Goal: Task Accomplishment & Management: Complete application form

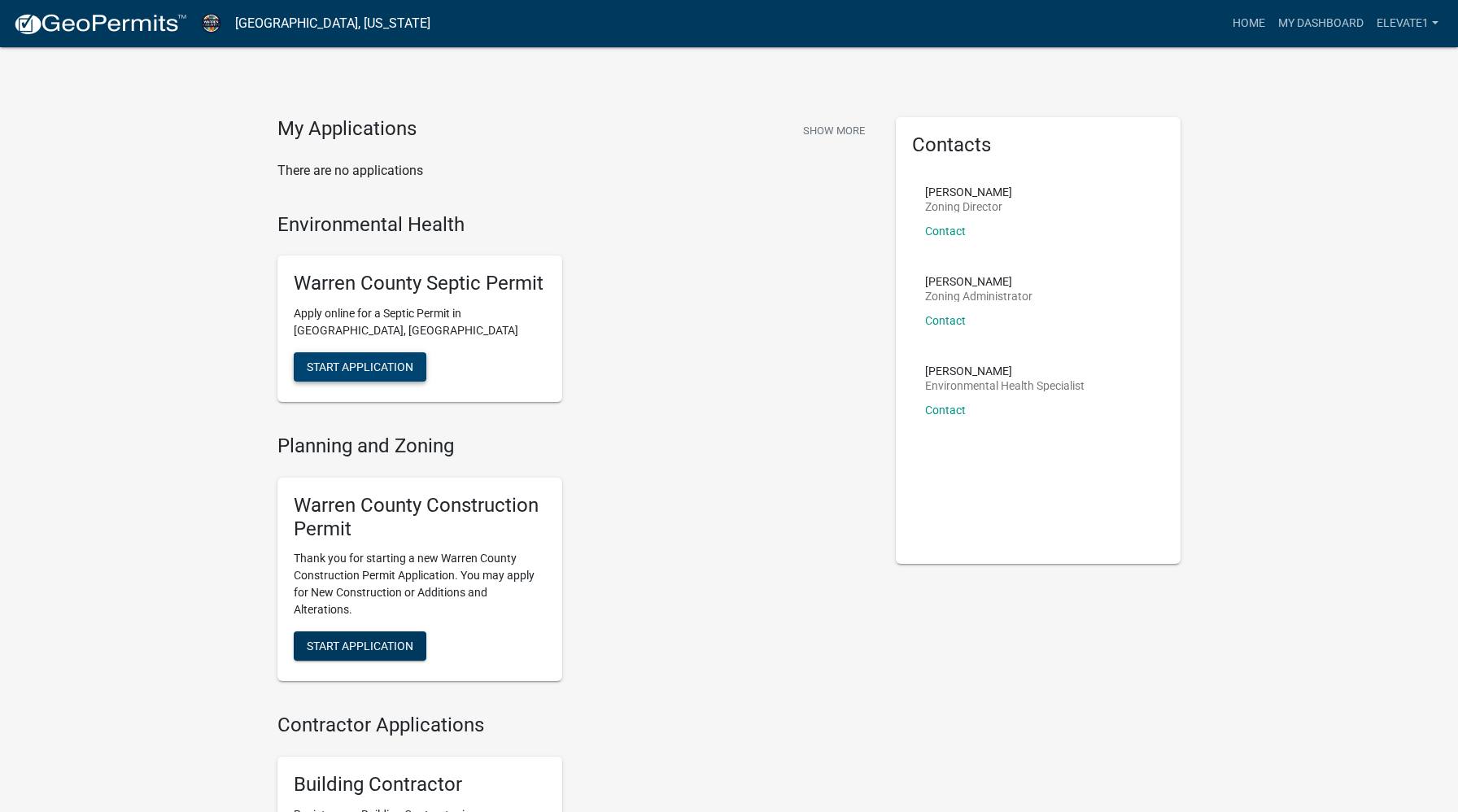
click at [388, 363] on span "Start Application" at bounding box center [360, 367] width 106 height 13
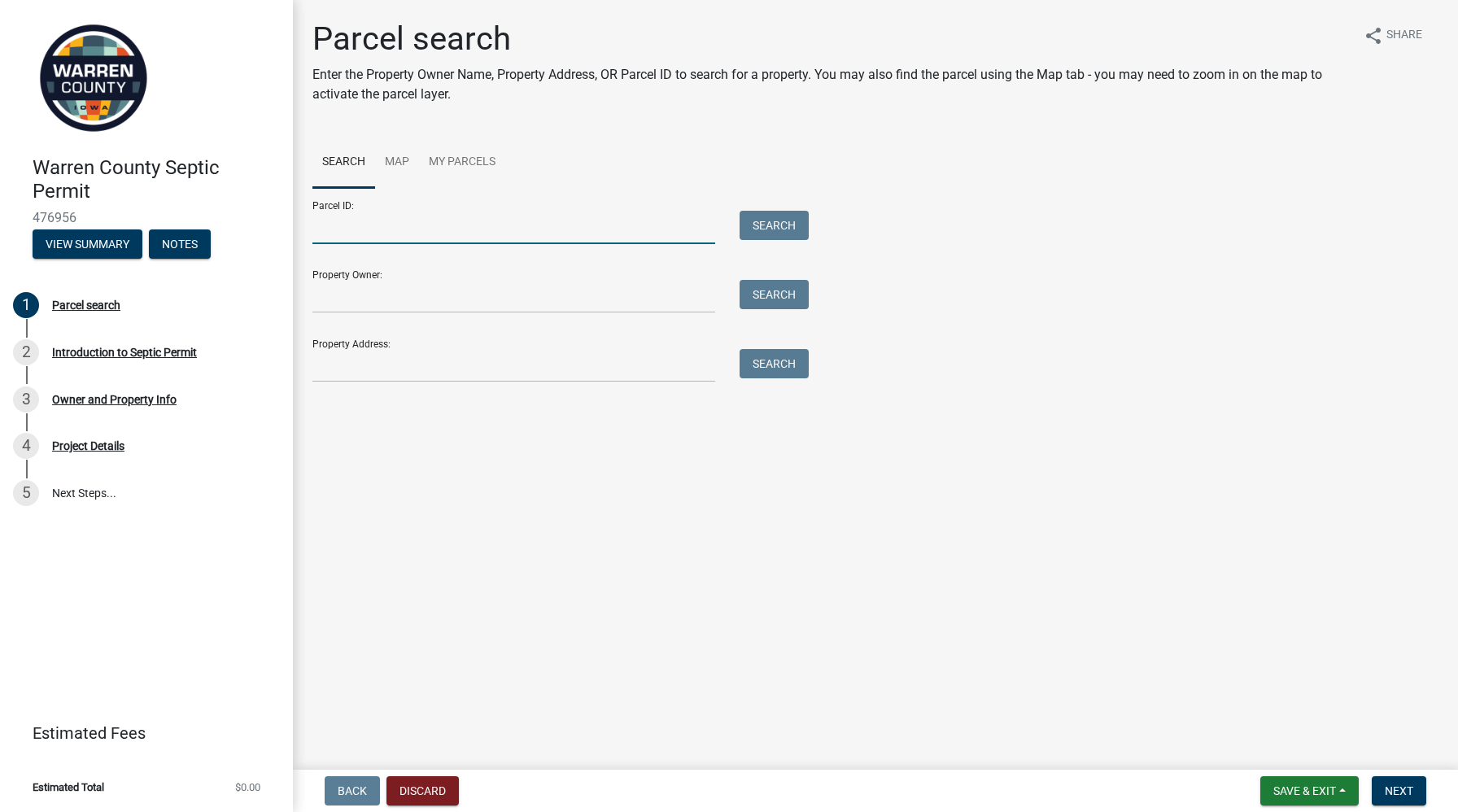
click at [384, 228] on input "Parcel ID:" at bounding box center [514, 227] width 402 height 34
paste input "05000340225"
type input "05000340225"
click at [377, 305] on input "Property Owner:" at bounding box center [514, 296] width 402 height 34
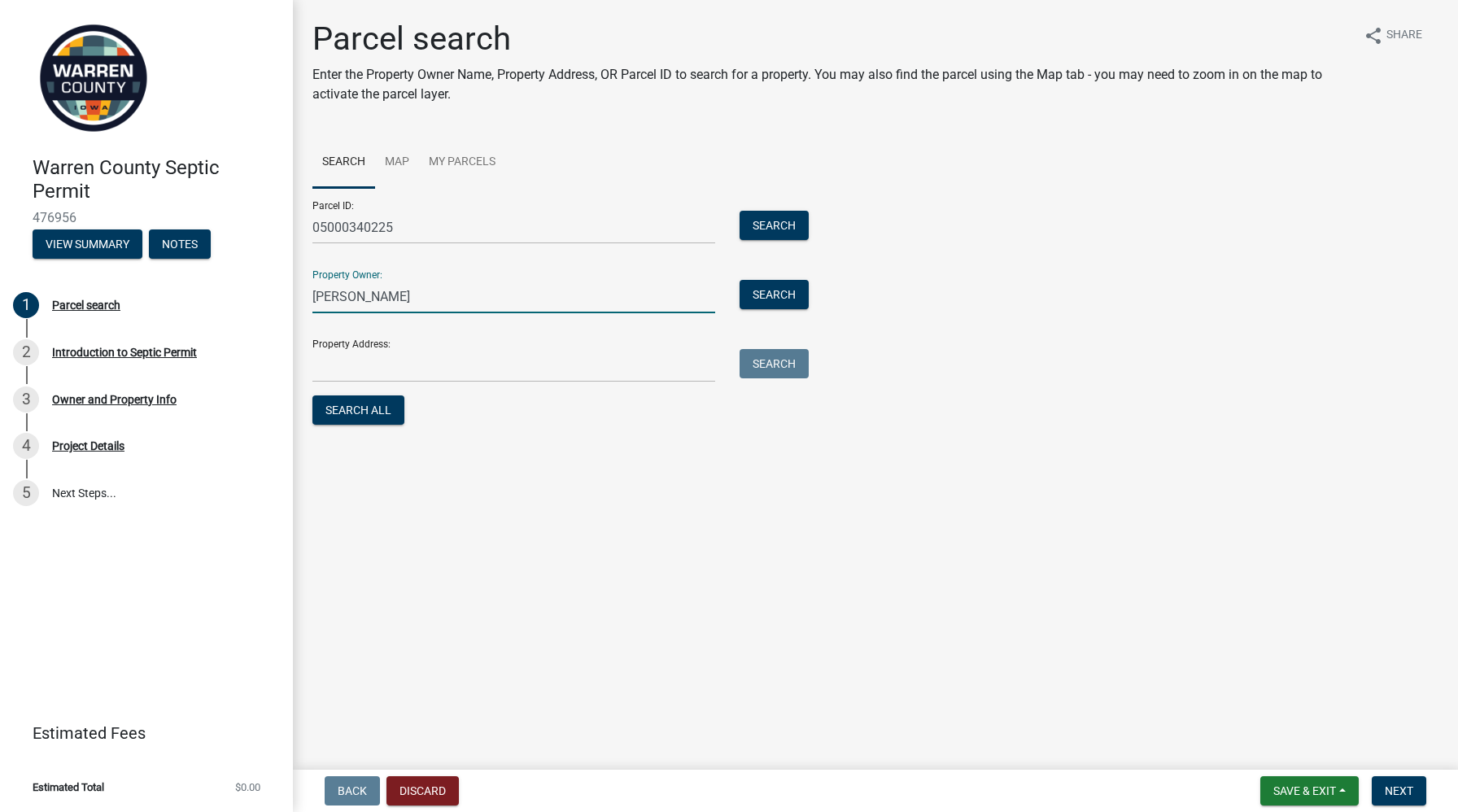
click at [379, 297] on input "[PERSON_NAME]" at bounding box center [514, 296] width 402 height 34
type input "[PERSON_NAME]"
click at [370, 370] on input "Property Address:" at bounding box center [514, 366] width 402 height 34
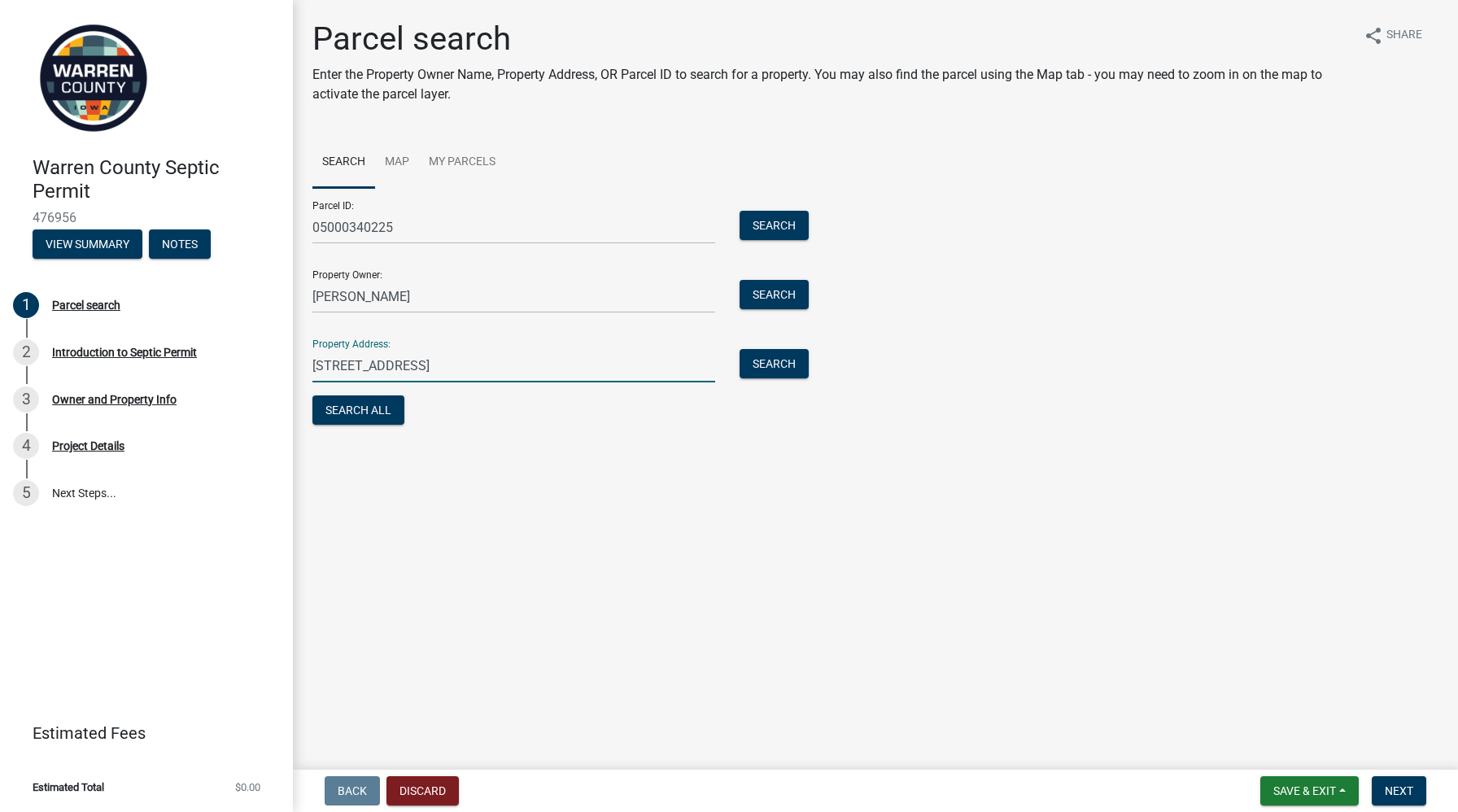
type input "[STREET_ADDRESS]"
click at [337, 296] on input "[PERSON_NAME]" at bounding box center [514, 296] width 402 height 34
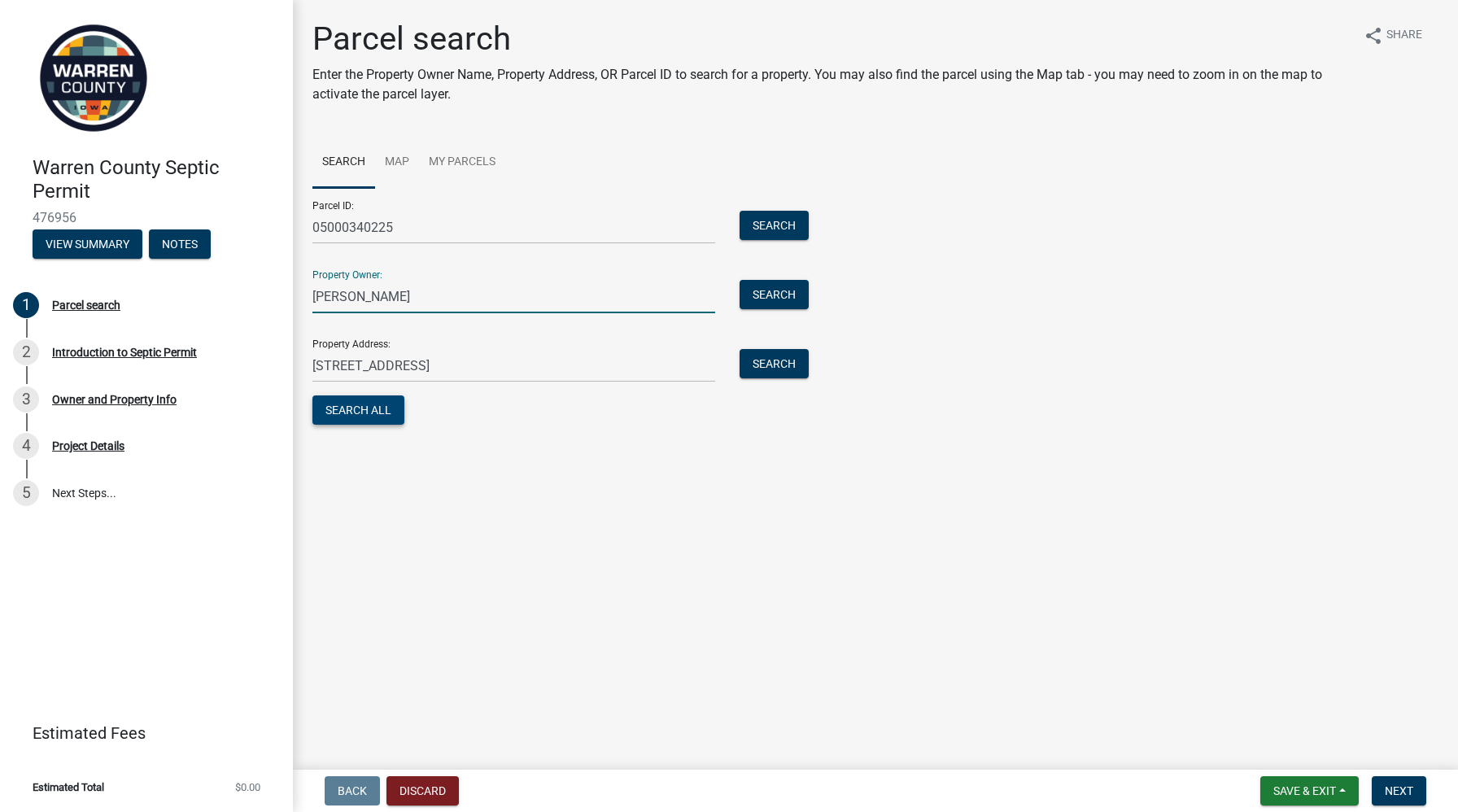
type input "[PERSON_NAME]"
click at [354, 413] on button "Search All" at bounding box center [358, 410] width 92 height 29
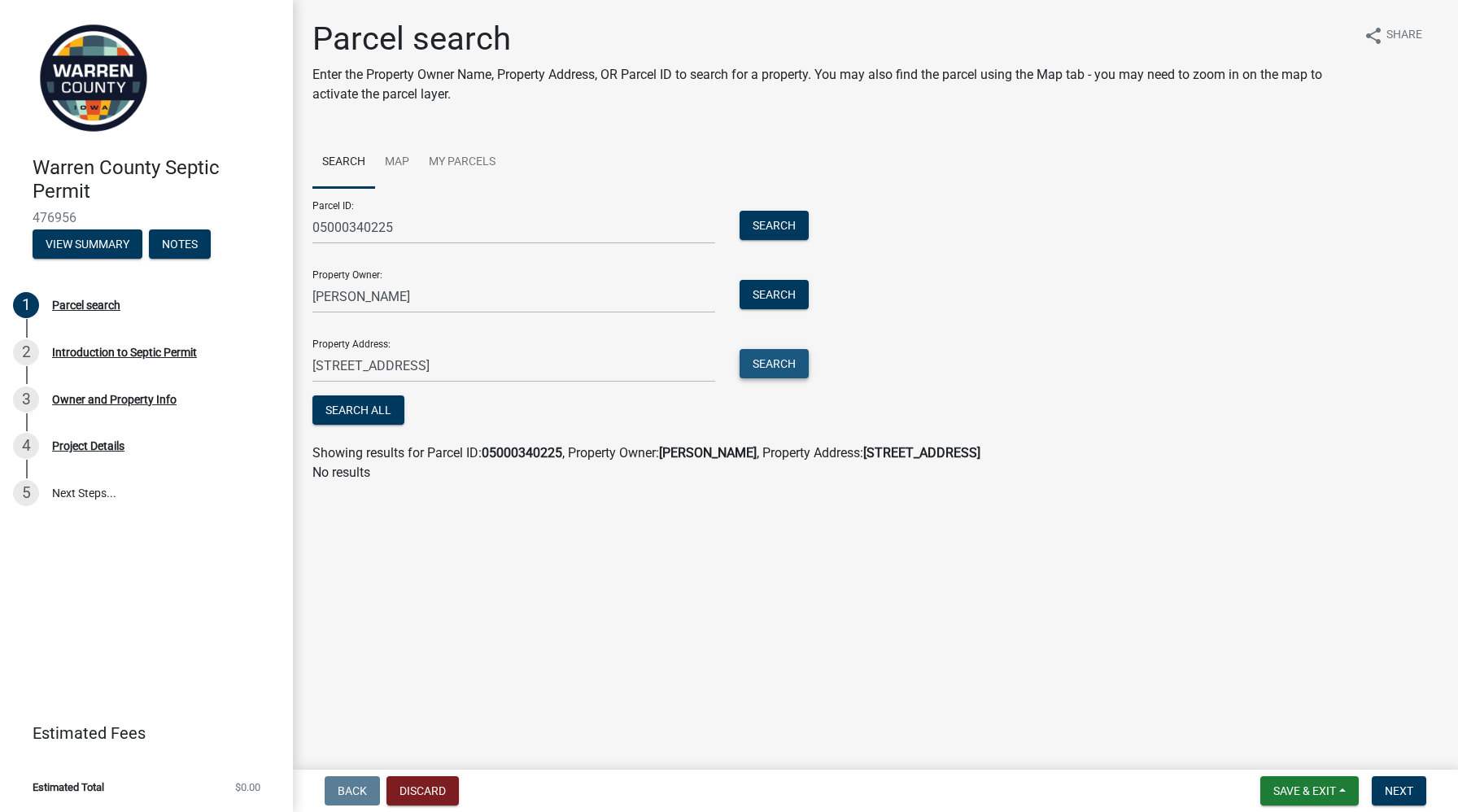
click at [788, 357] on button "Search" at bounding box center [774, 364] width 70 height 29
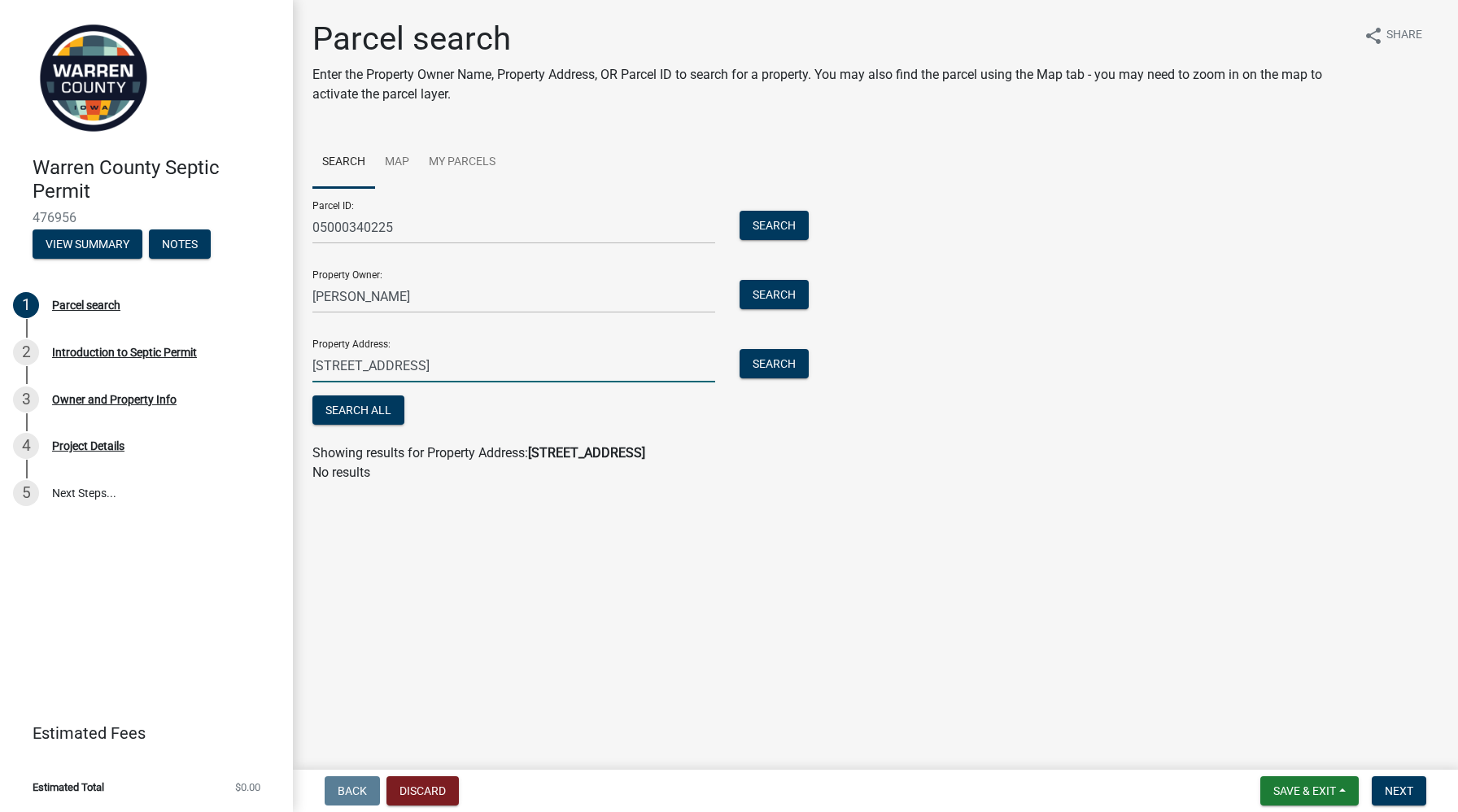
click at [367, 367] on input "[STREET_ADDRESS]" at bounding box center [514, 366] width 402 height 34
type input "[STREET_ADDRESS]"
click at [385, 410] on button "Search All" at bounding box center [358, 410] width 92 height 29
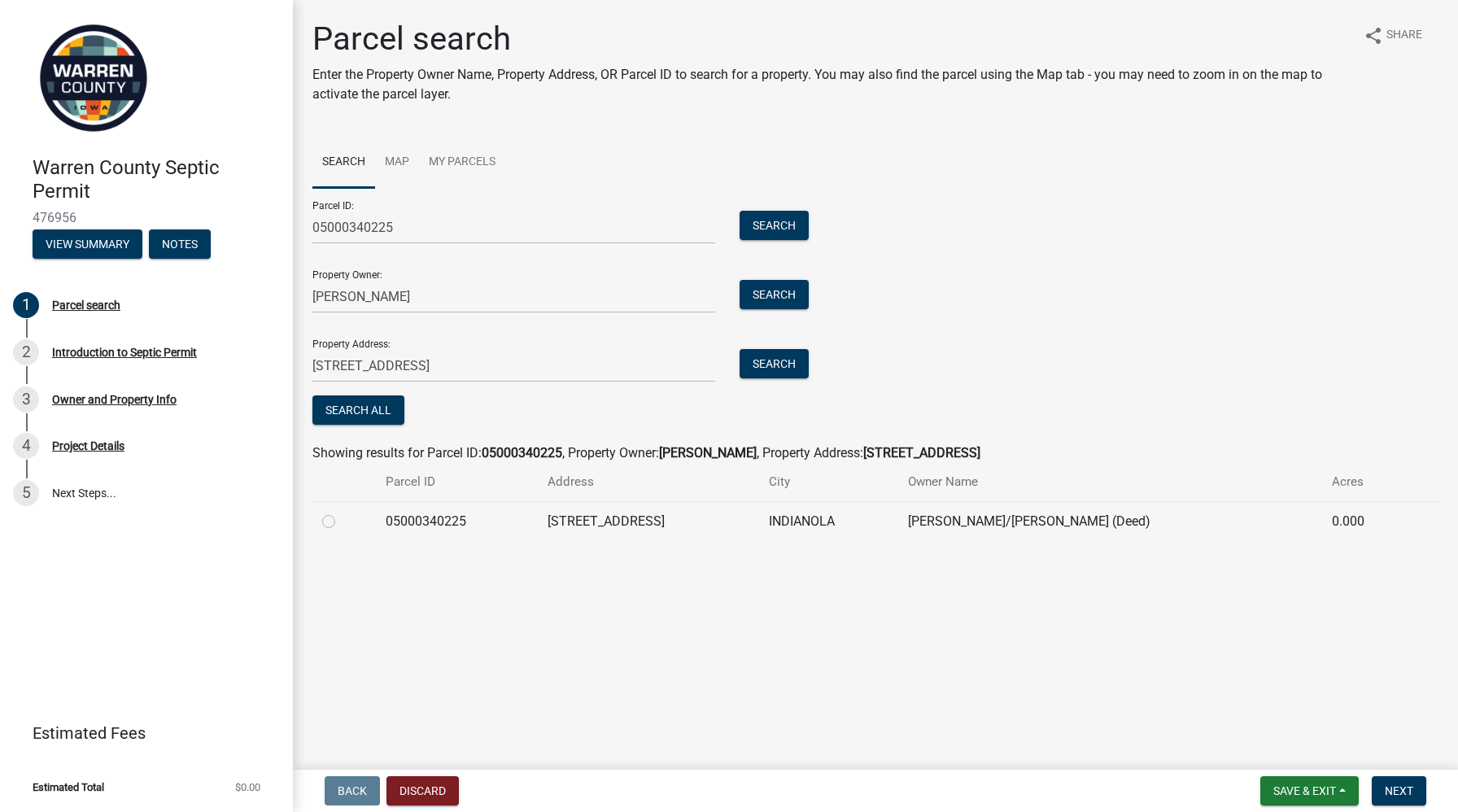
click at [342, 512] on label at bounding box center [342, 512] width 0 height 0
click at [342, 523] on input "radio" at bounding box center [347, 517] width 11 height 11
radio input "true"
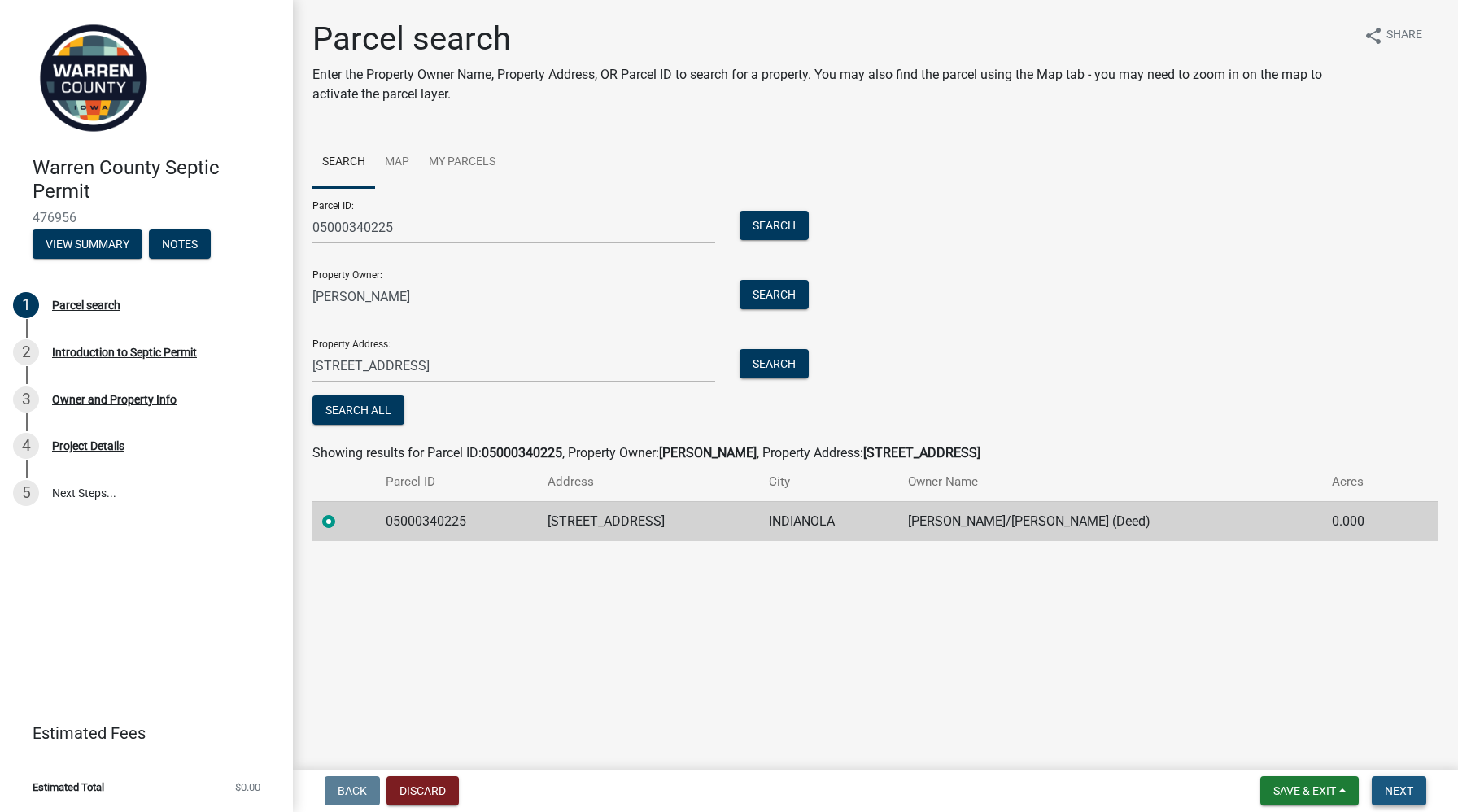
click at [1406, 787] on span "Next" at bounding box center [1398, 791] width 29 height 13
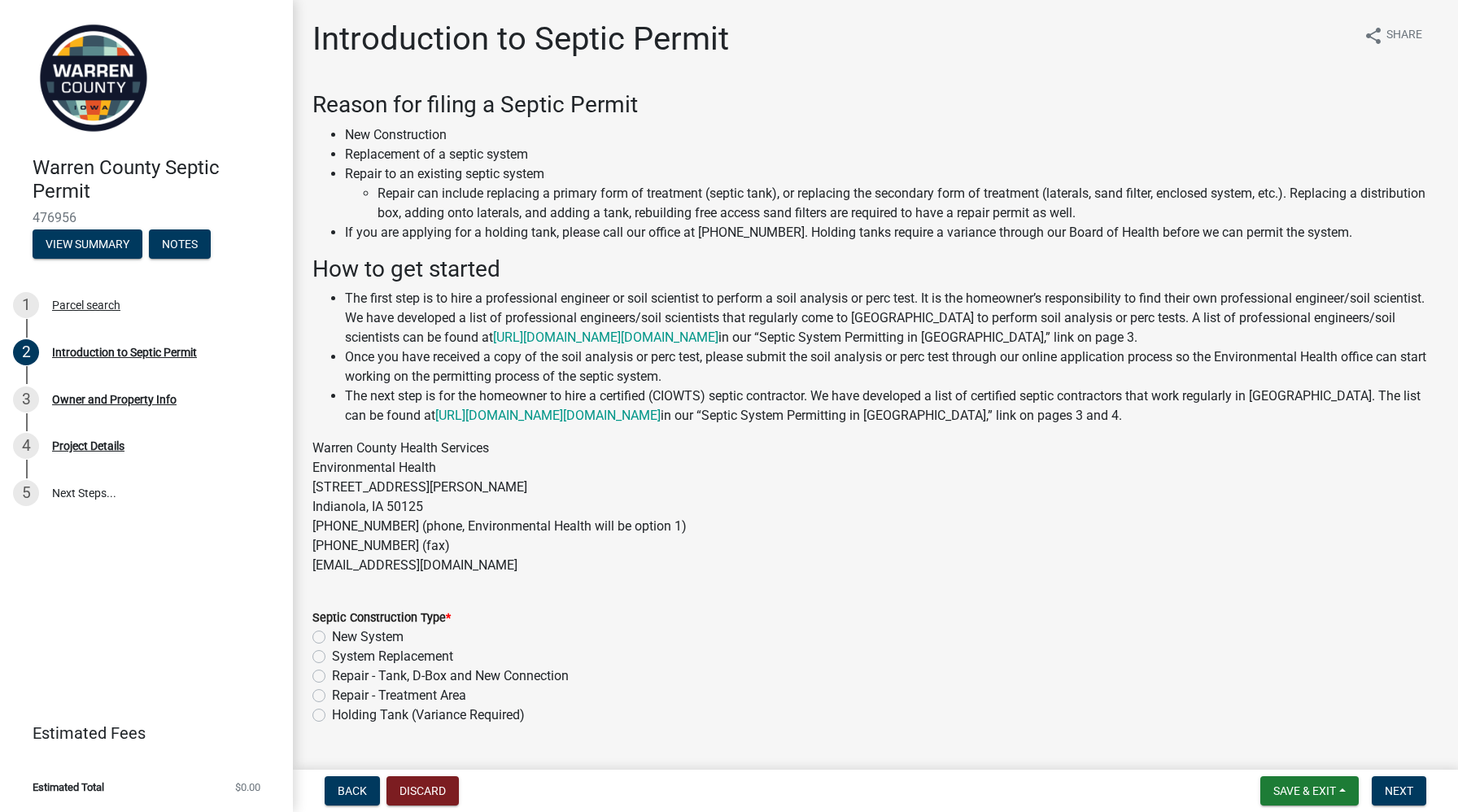
click at [332, 635] on label "New System" at bounding box center [368, 637] width 72 height 20
click at [332, 635] on input "New System" at bounding box center [337, 632] width 11 height 11
radio input "true"
click at [1384, 790] on button "Next" at bounding box center [1398, 791] width 55 height 29
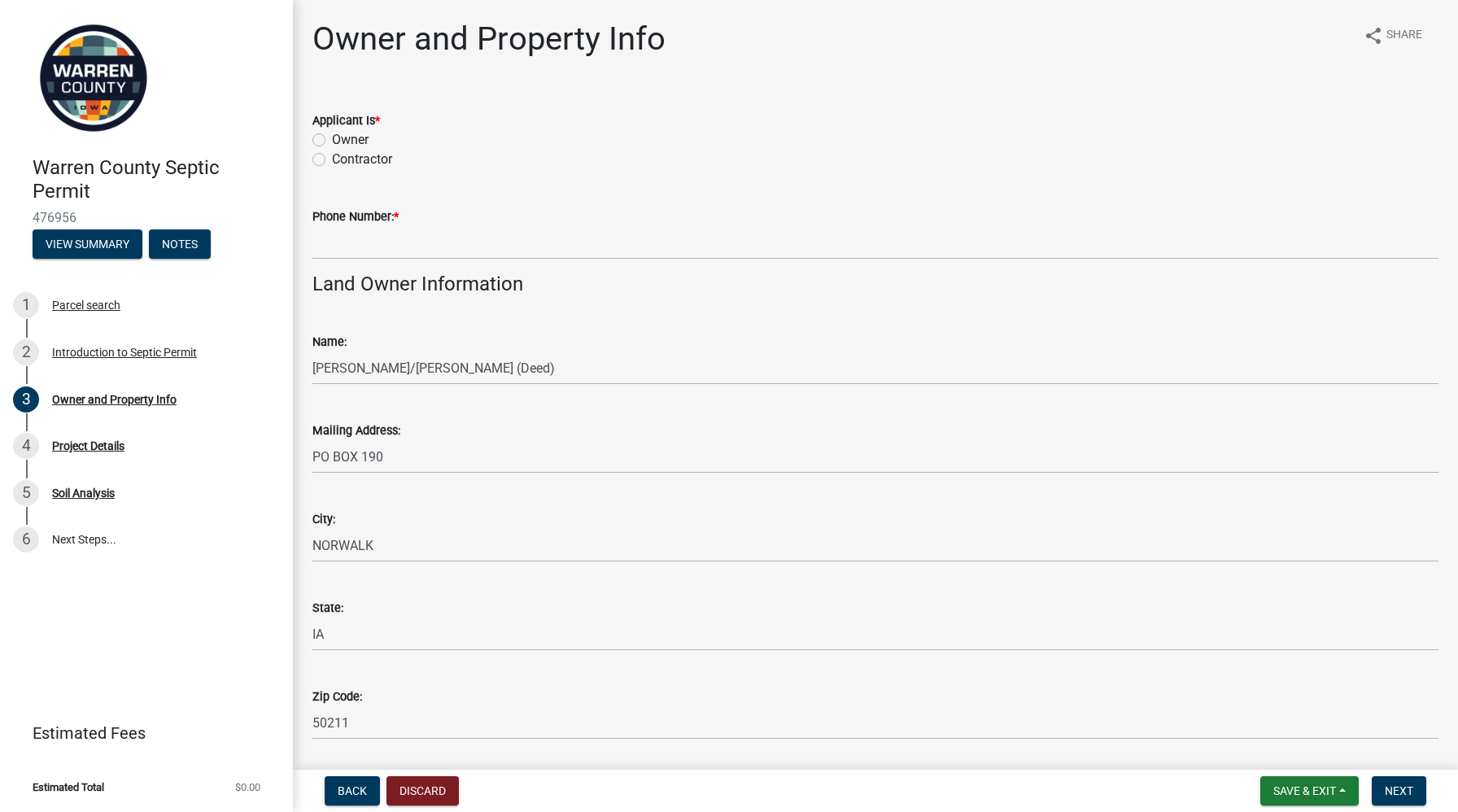
click at [332, 156] on label "Contractor" at bounding box center [362, 159] width 61 height 20
click at [332, 156] on input "Contractor" at bounding box center [337, 155] width 11 height 11
radio input "true"
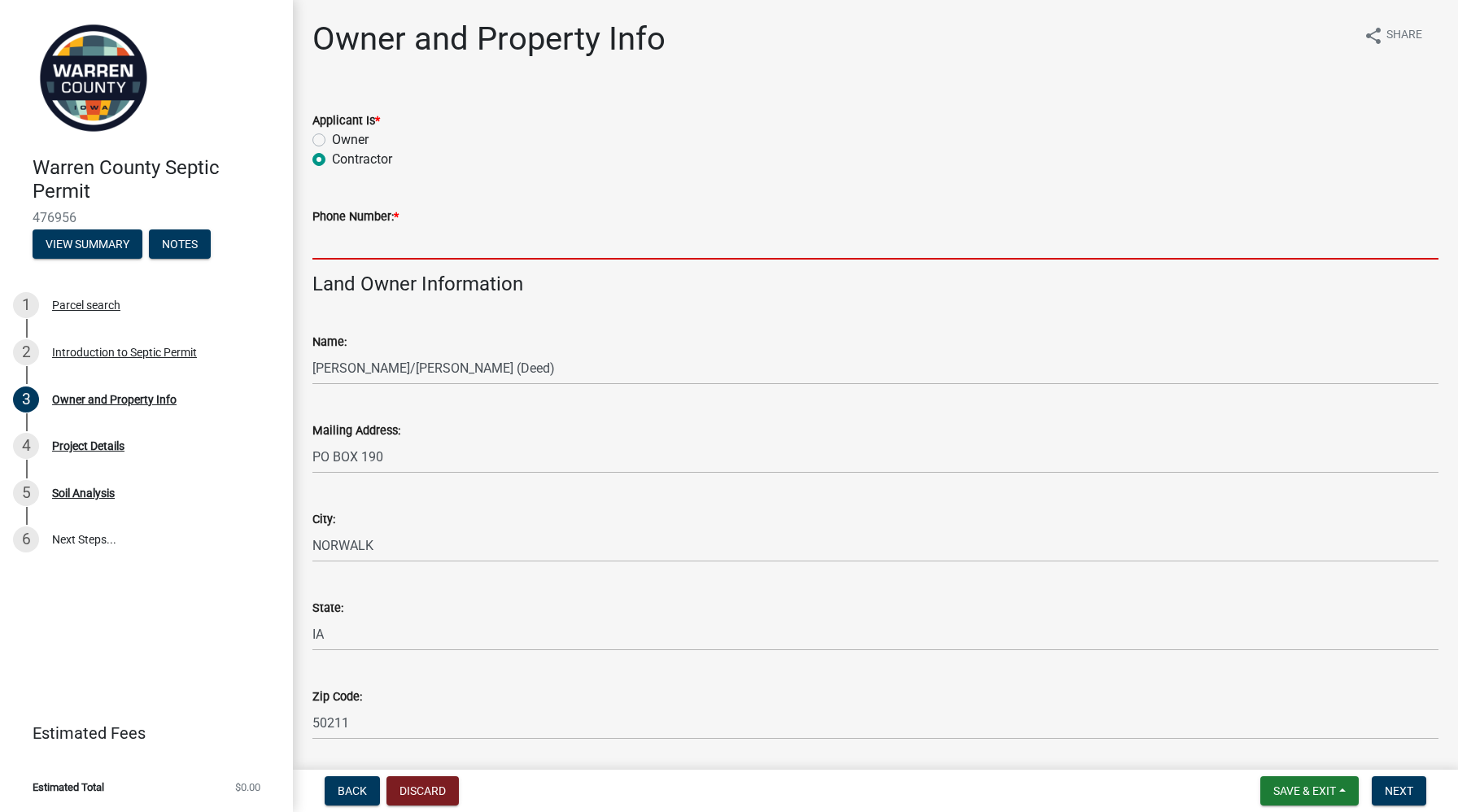
click at [340, 241] on input "Phone Number: *" at bounding box center [875, 243] width 1126 height 34
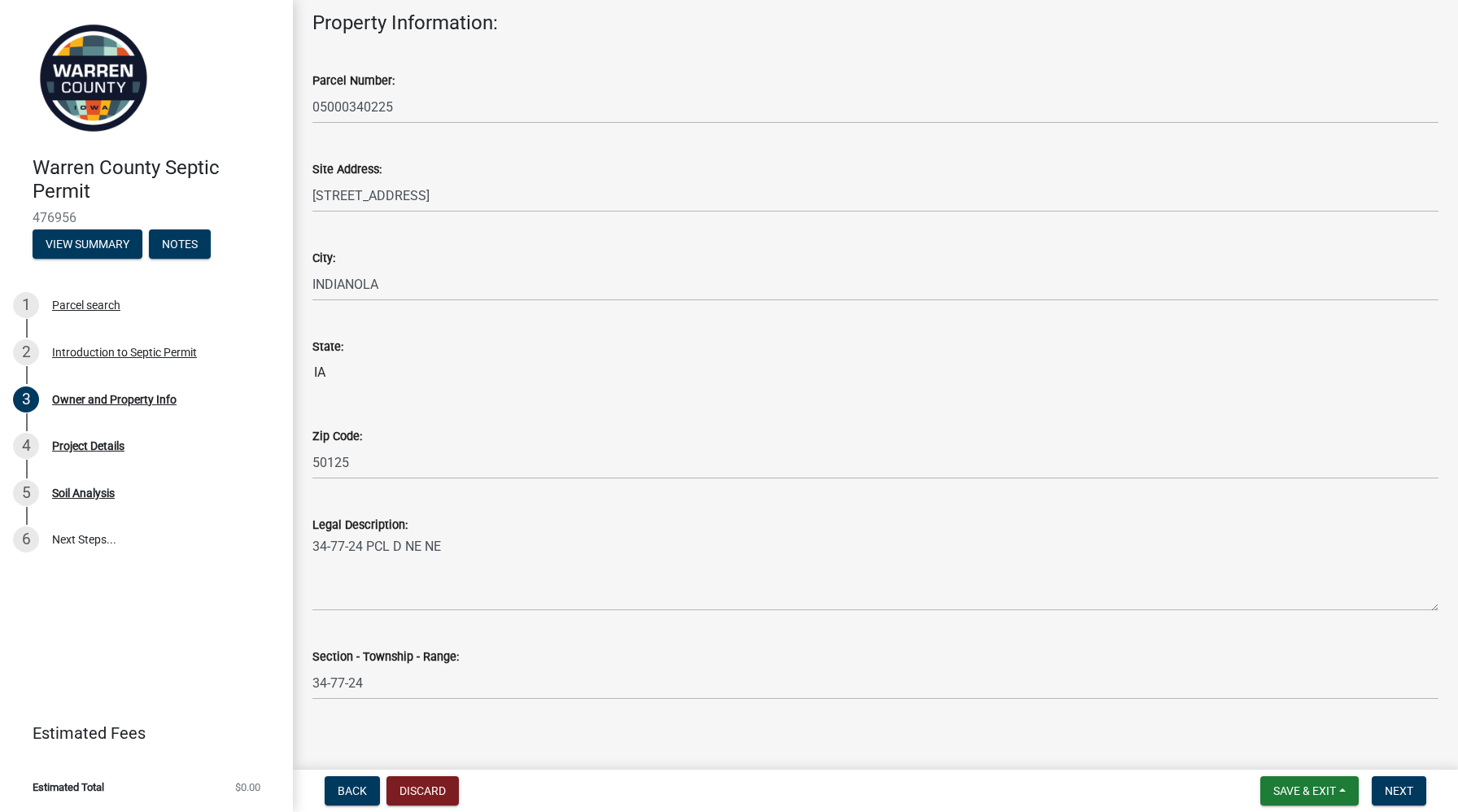
scroll to position [842, 0]
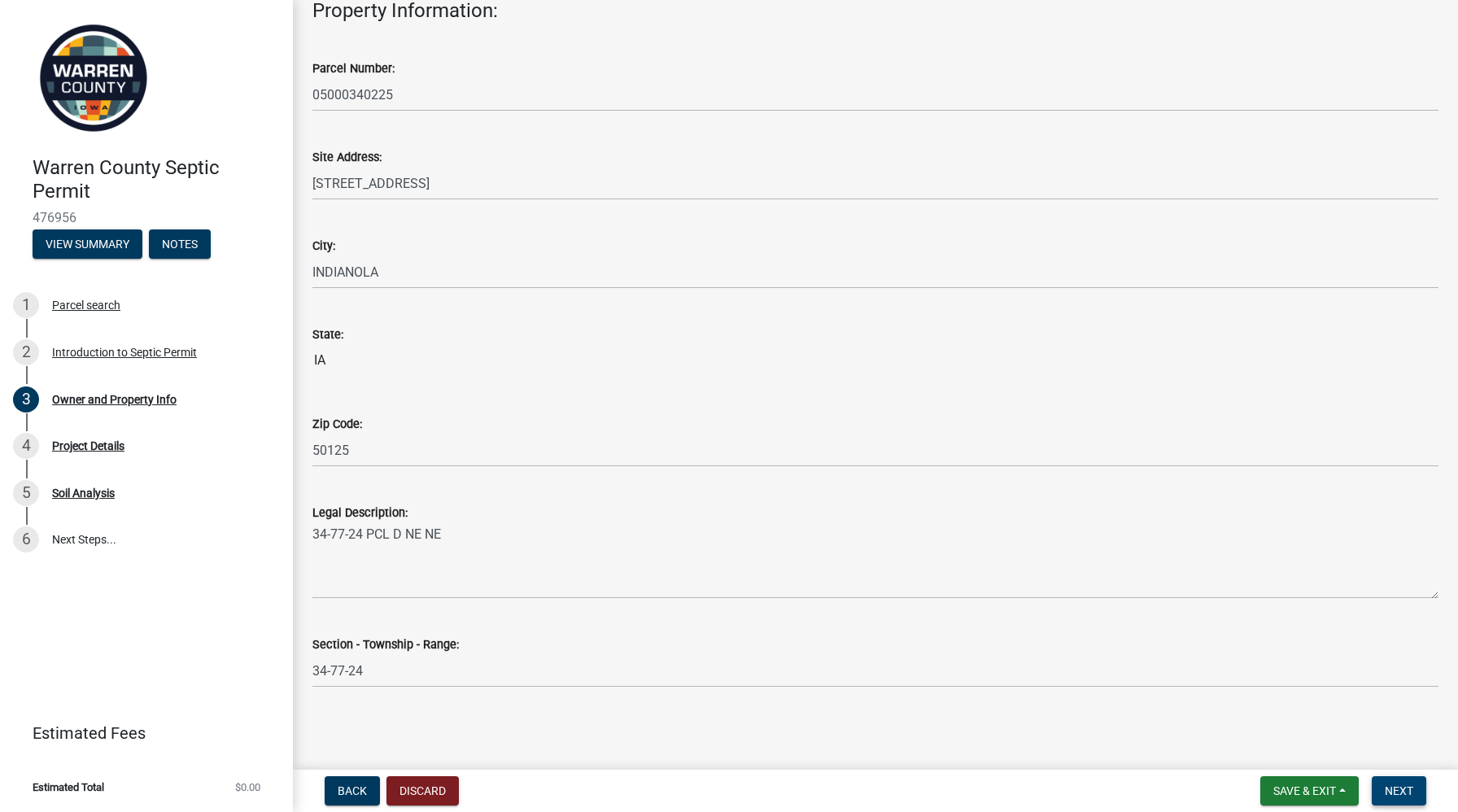
type input "[PHONE_NUMBER]"
click at [1393, 785] on span "Next" at bounding box center [1398, 791] width 29 height 13
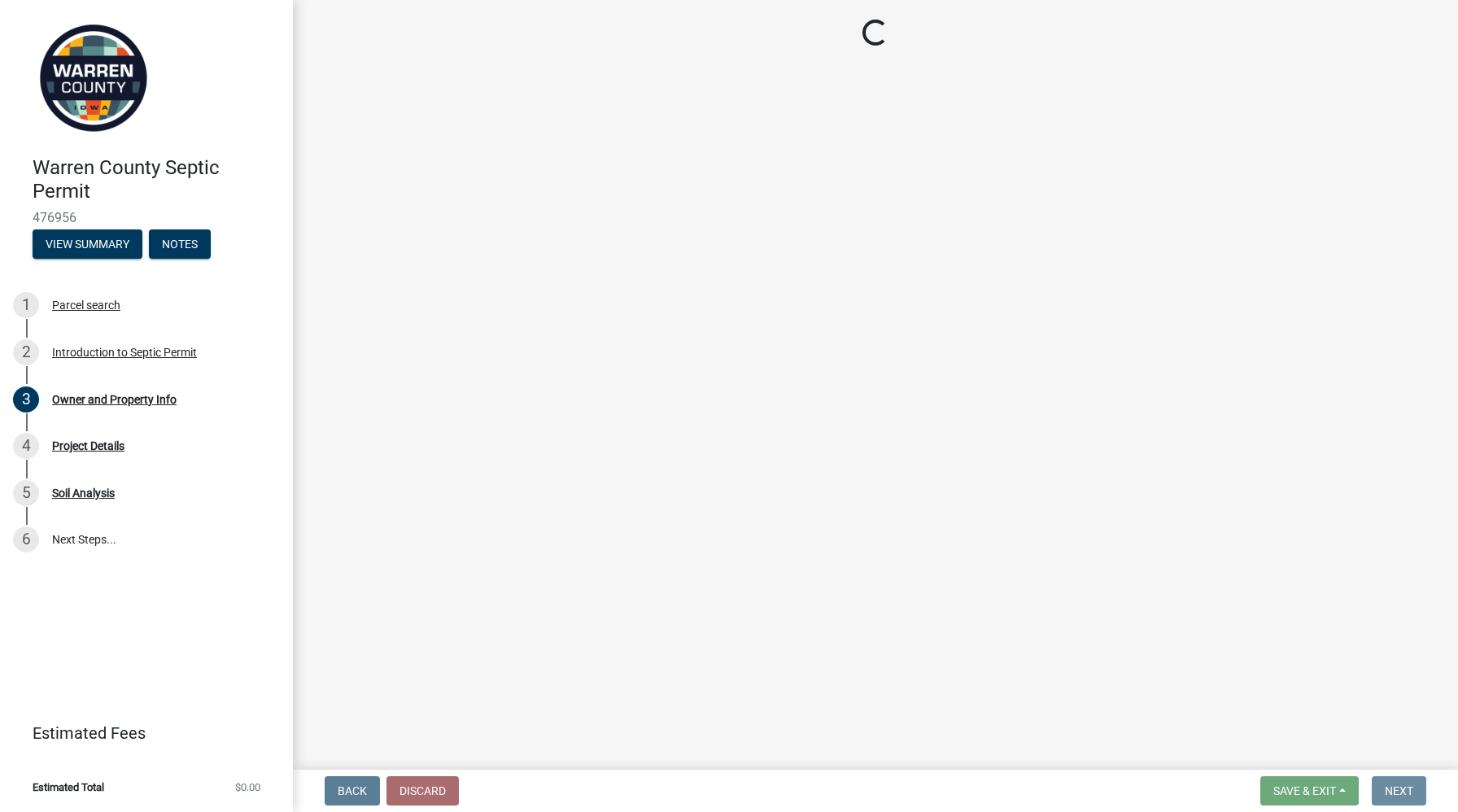
scroll to position [0, 0]
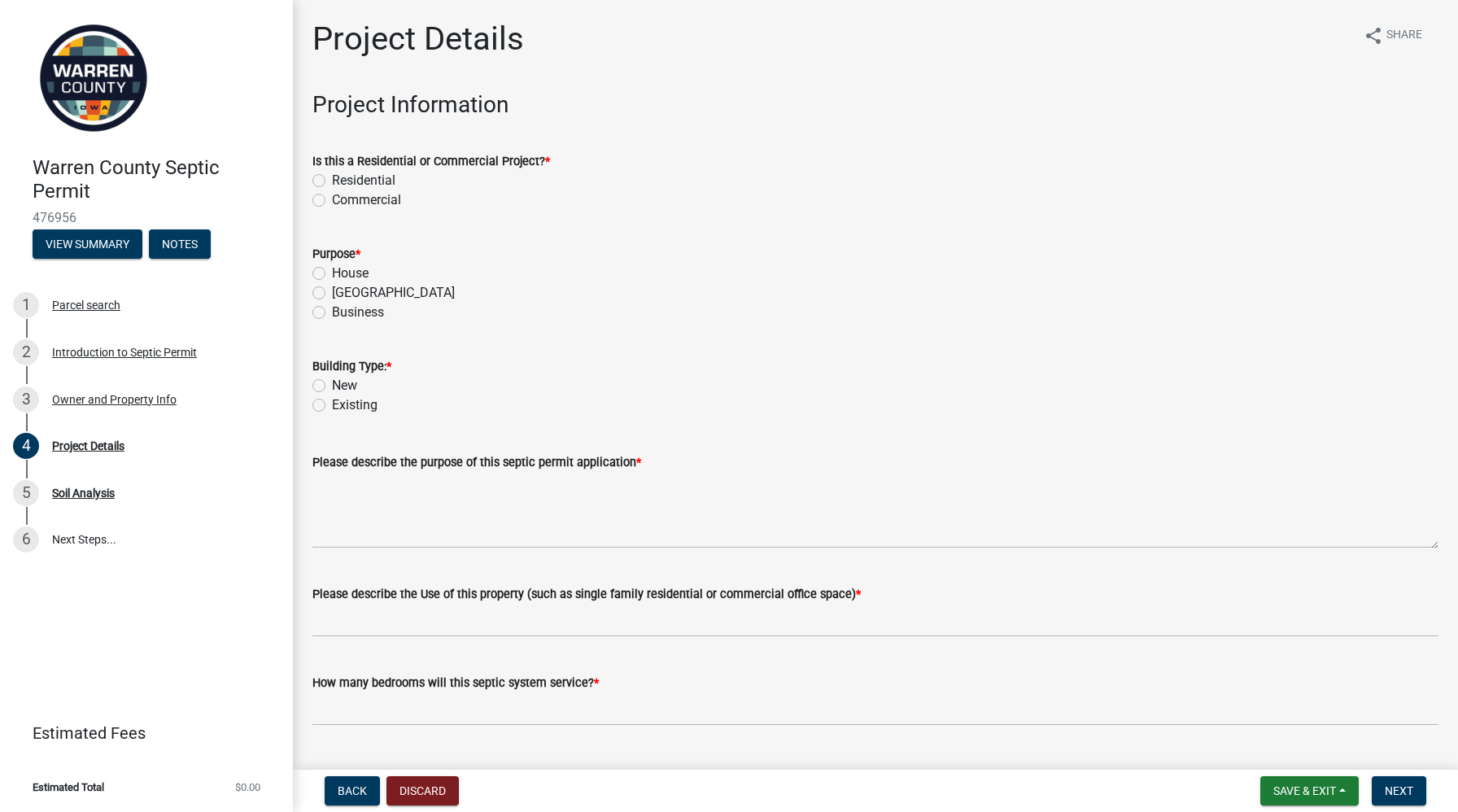
click at [332, 176] on label "Residential" at bounding box center [364, 181] width 64 height 20
click at [332, 176] on input "Residential" at bounding box center [337, 176] width 11 height 11
radio input "true"
click at [332, 271] on label "House" at bounding box center [350, 273] width 37 height 20
click at [332, 271] on input "House" at bounding box center [337, 268] width 11 height 11
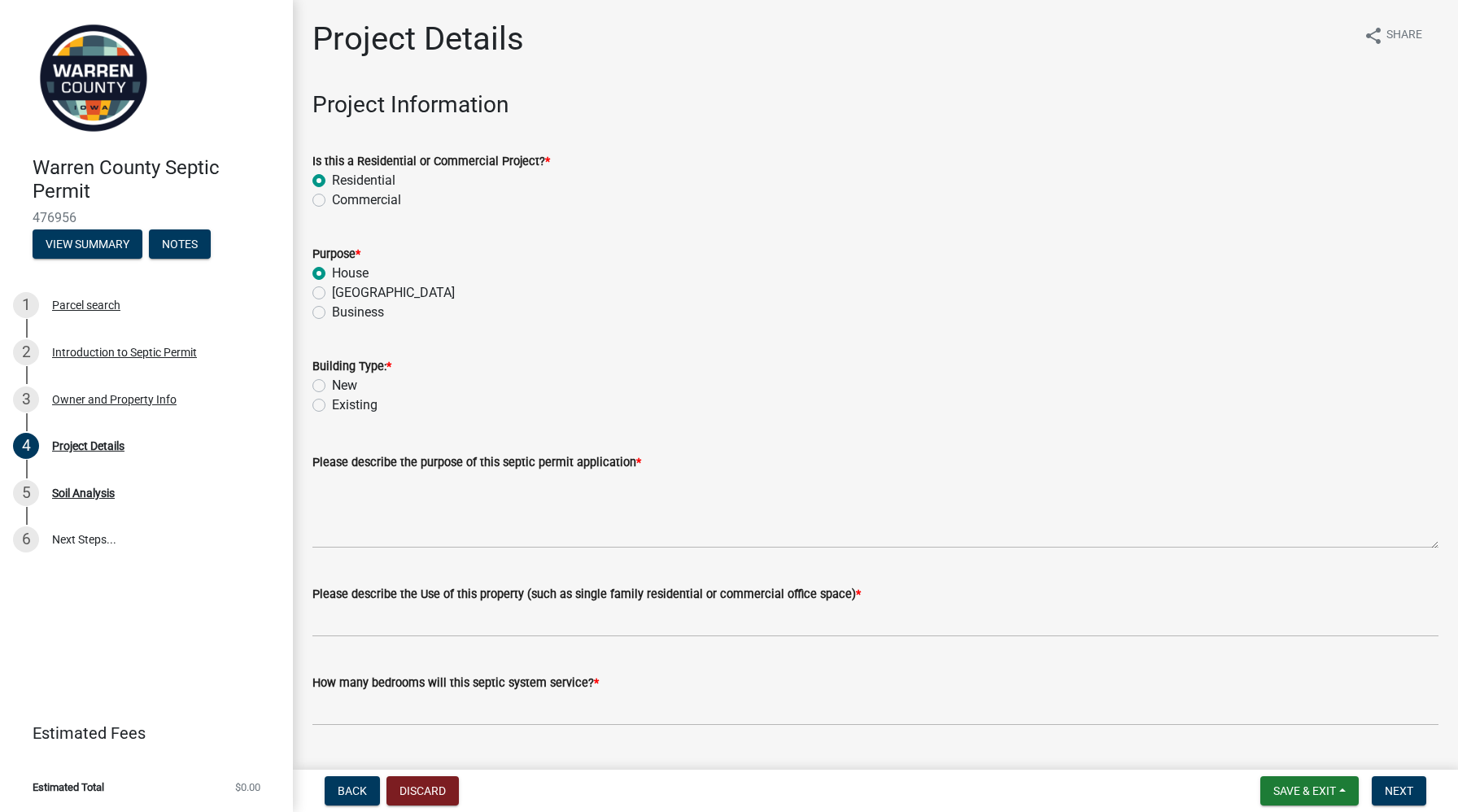
radio input "true"
click at [332, 381] on label "New" at bounding box center [344, 386] width 25 height 20
click at [332, 381] on input "New" at bounding box center [337, 381] width 11 height 11
radio input "true"
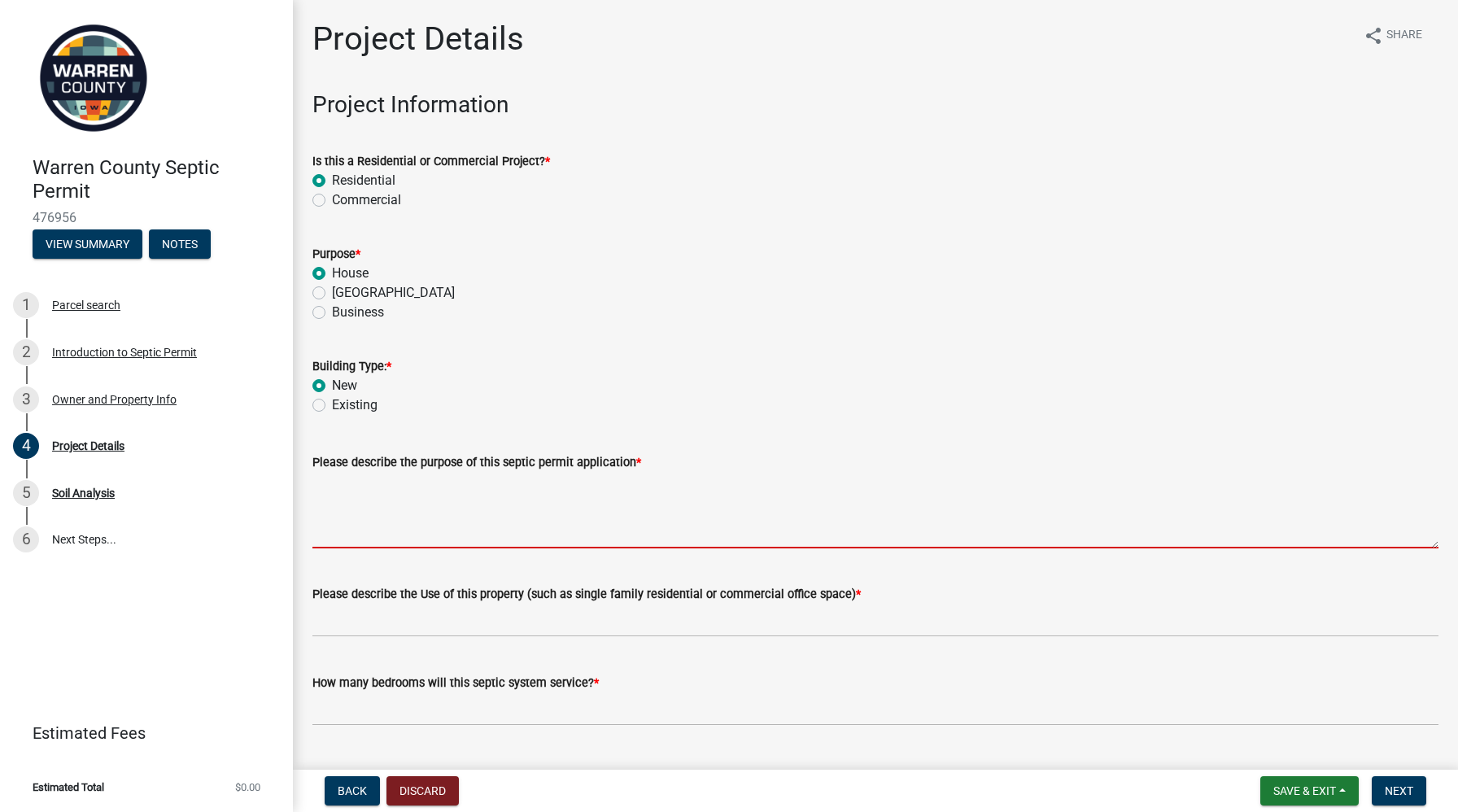
click at [397, 525] on textarea "Please describe the purpose of this septic permit application *" at bounding box center [875, 510] width 1126 height 77
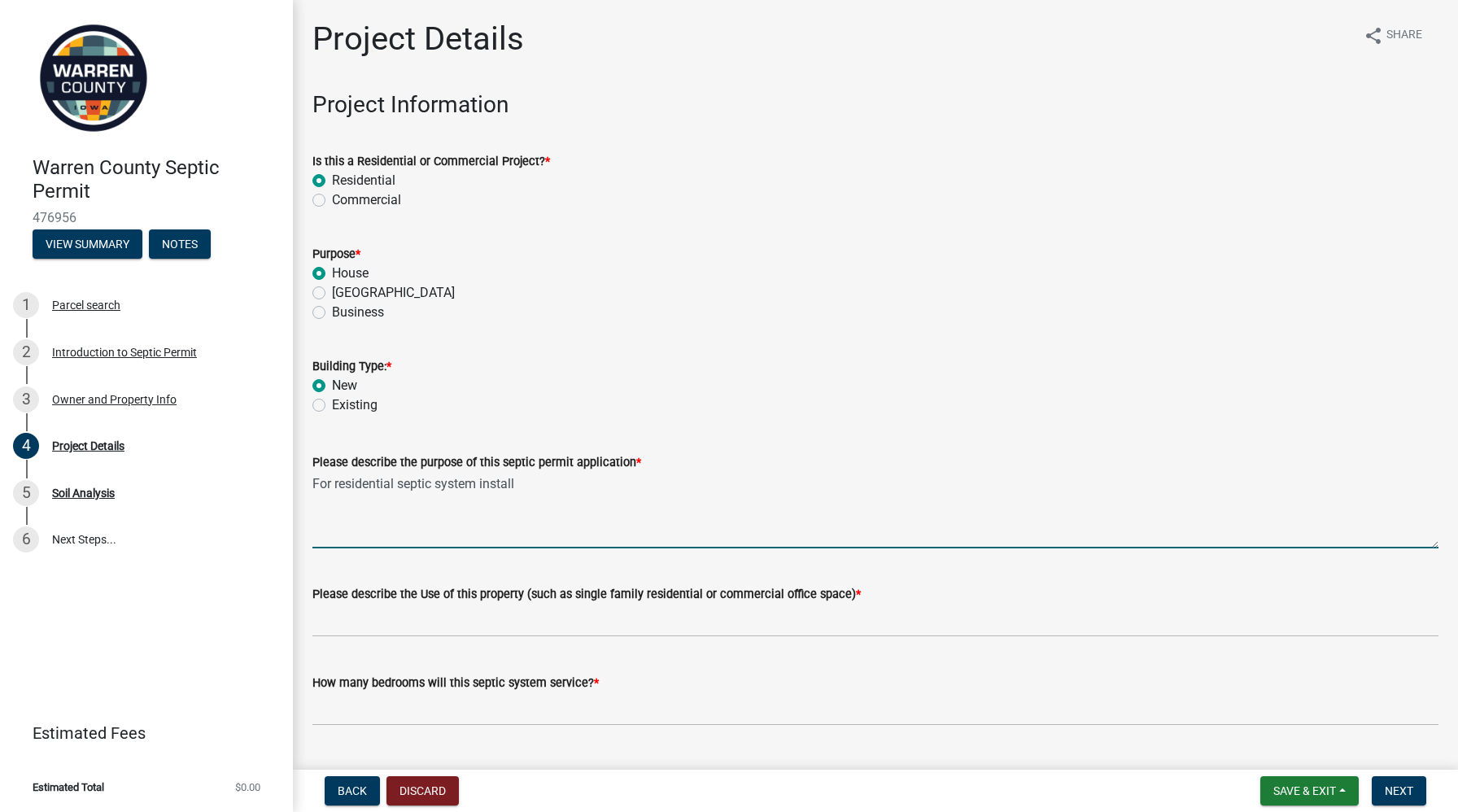
type textarea "For residential septic system install"
click at [388, 622] on input "Please describe the Use of this property (such as single family residential or …" at bounding box center [875, 620] width 1126 height 34
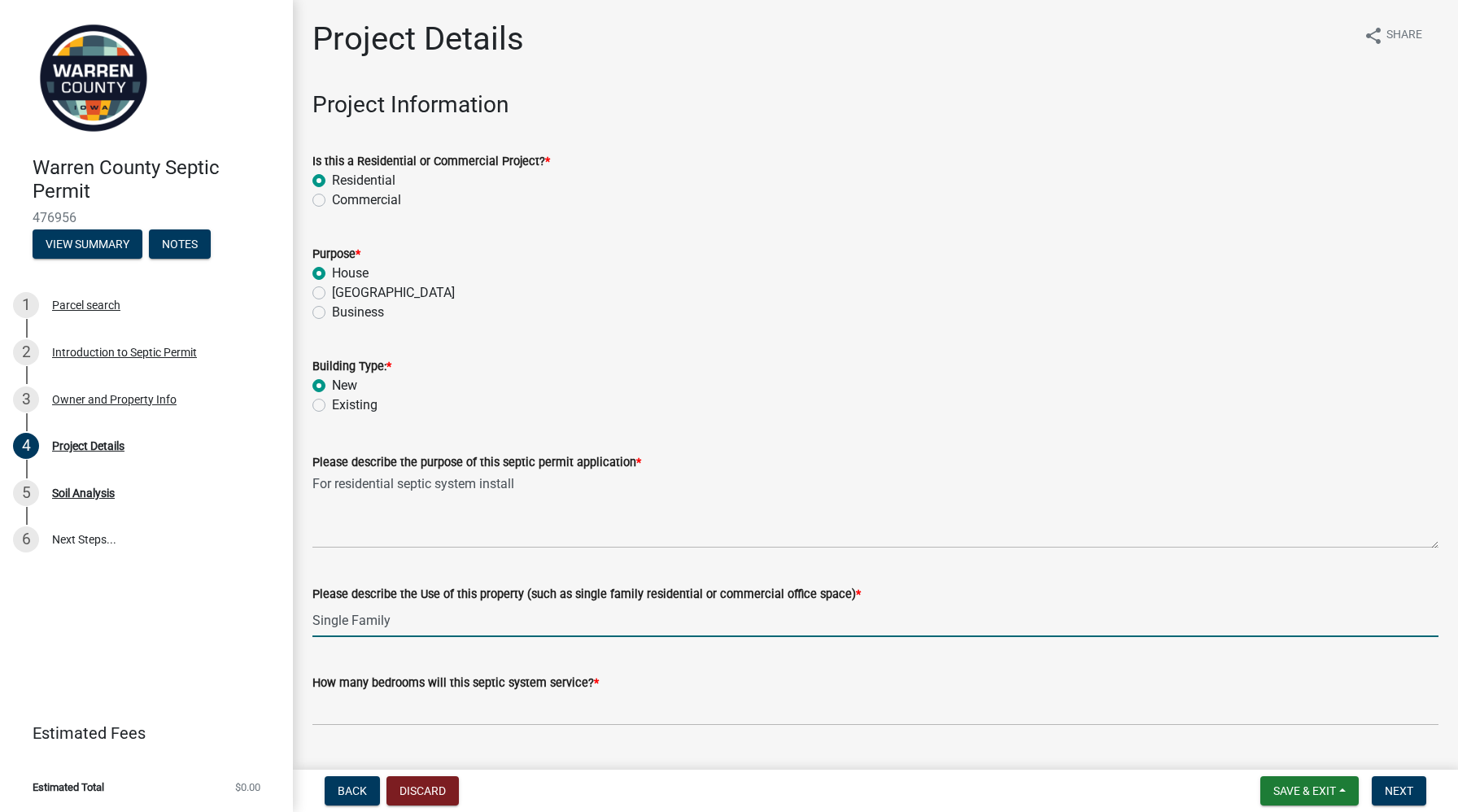
type input "Single Family"
click at [422, 707] on input "text" at bounding box center [875, 709] width 1126 height 34
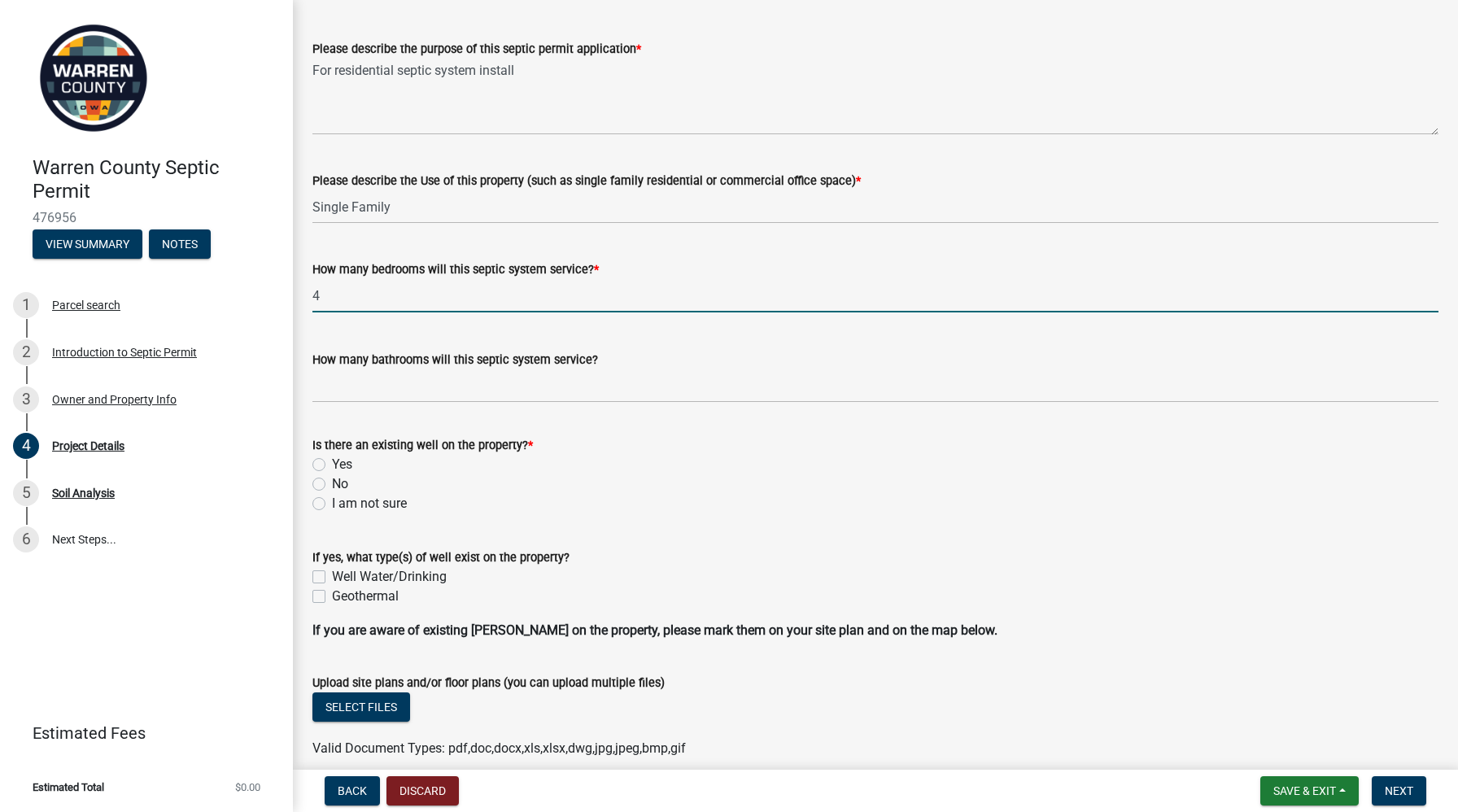
scroll to position [409, 0]
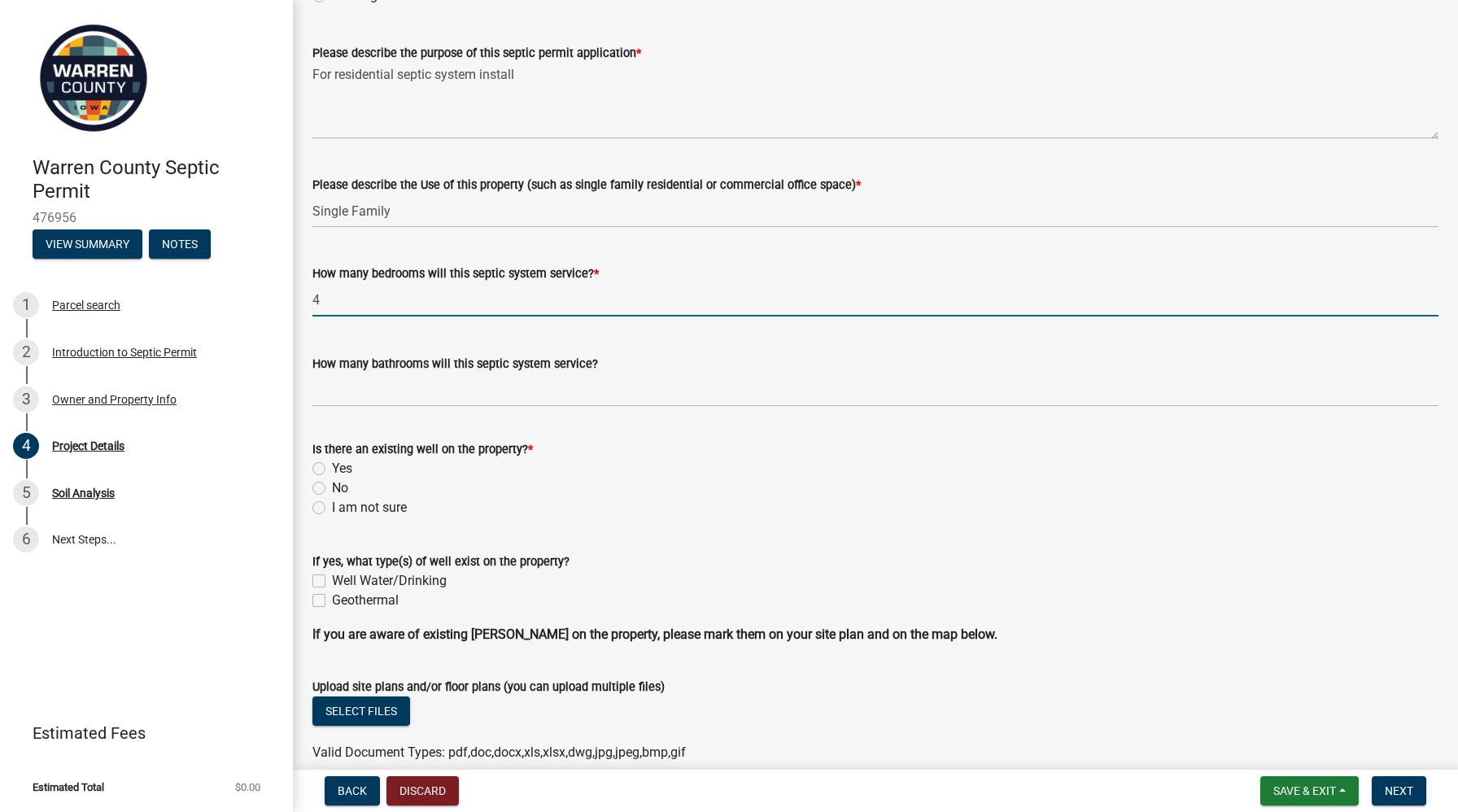
type input "4"
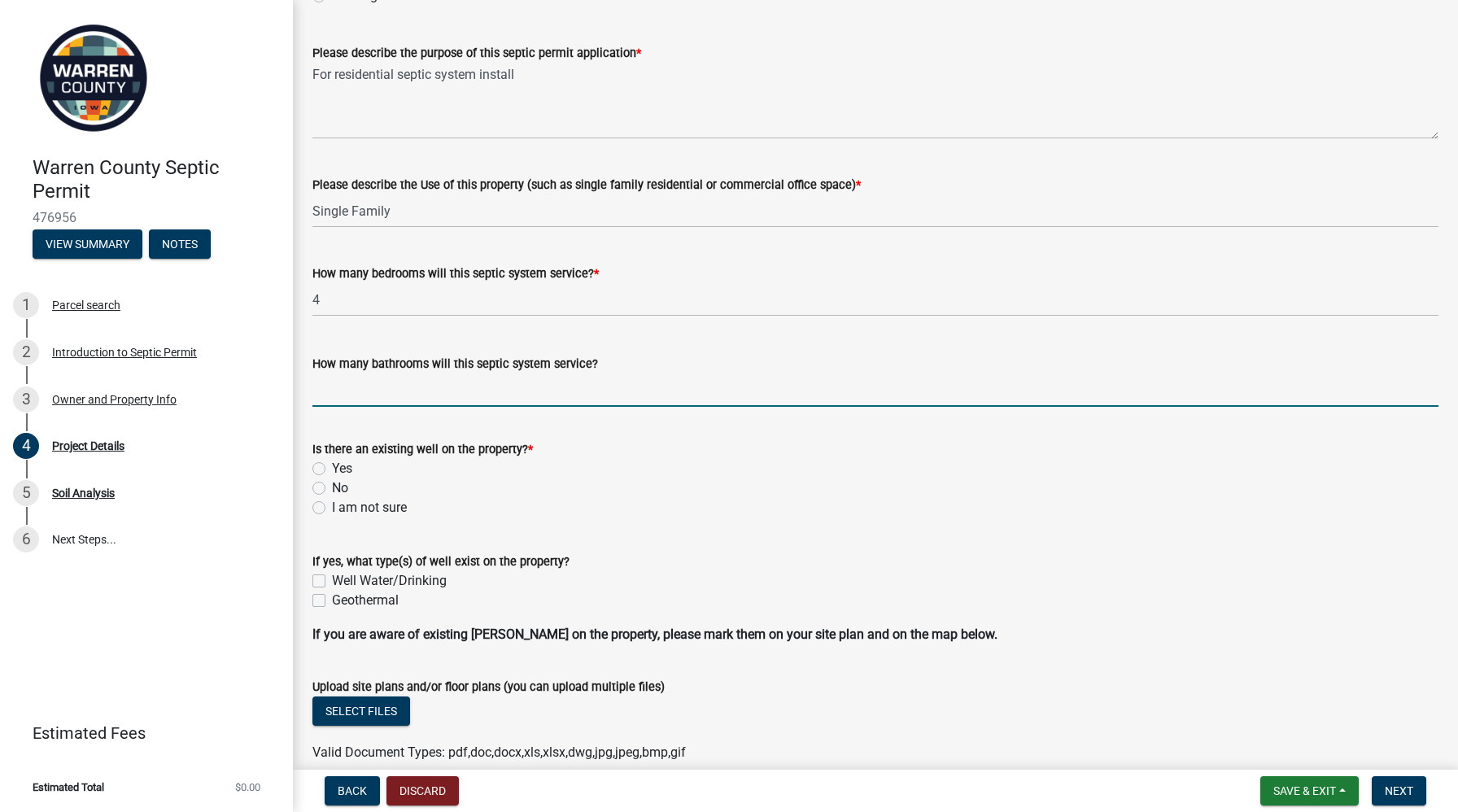
click at [573, 384] on input "How many bathrooms will this septic system service?" at bounding box center [875, 390] width 1126 height 34
type input "3"
click at [332, 506] on label "I am not sure" at bounding box center [370, 508] width 75 height 20
click at [332, 506] on input "I am not sure" at bounding box center [337, 503] width 11 height 11
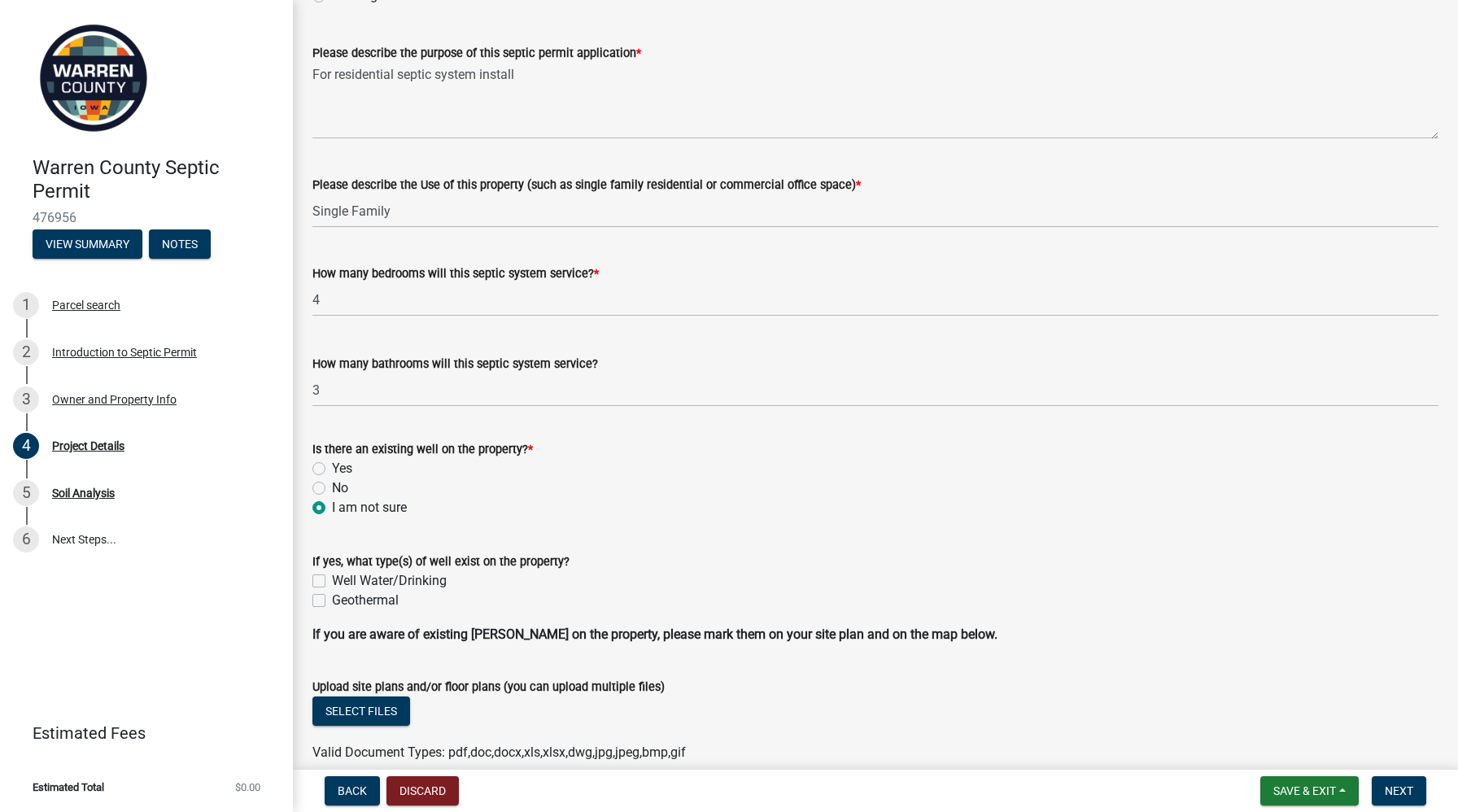
radio input "true"
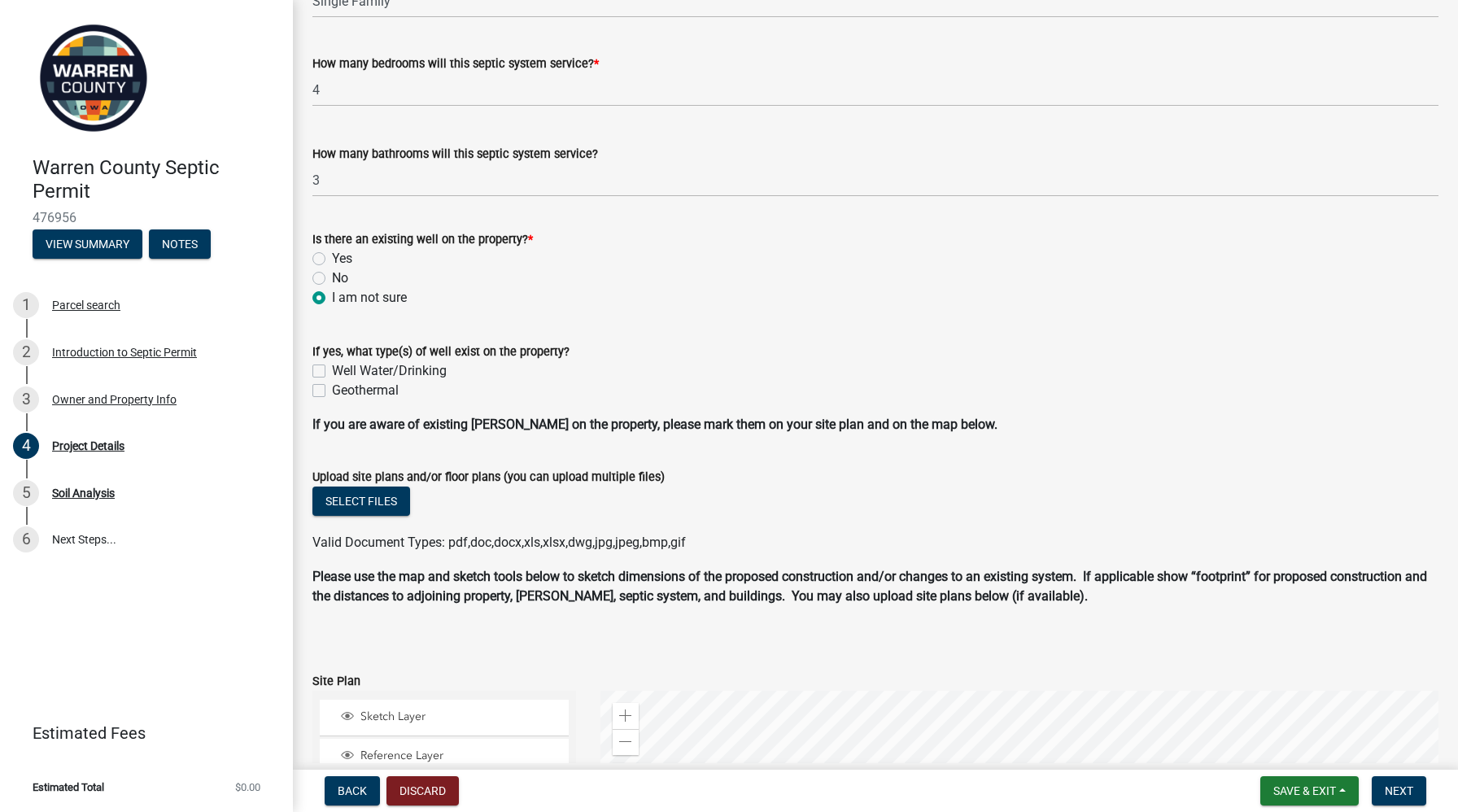
scroll to position [622, 0]
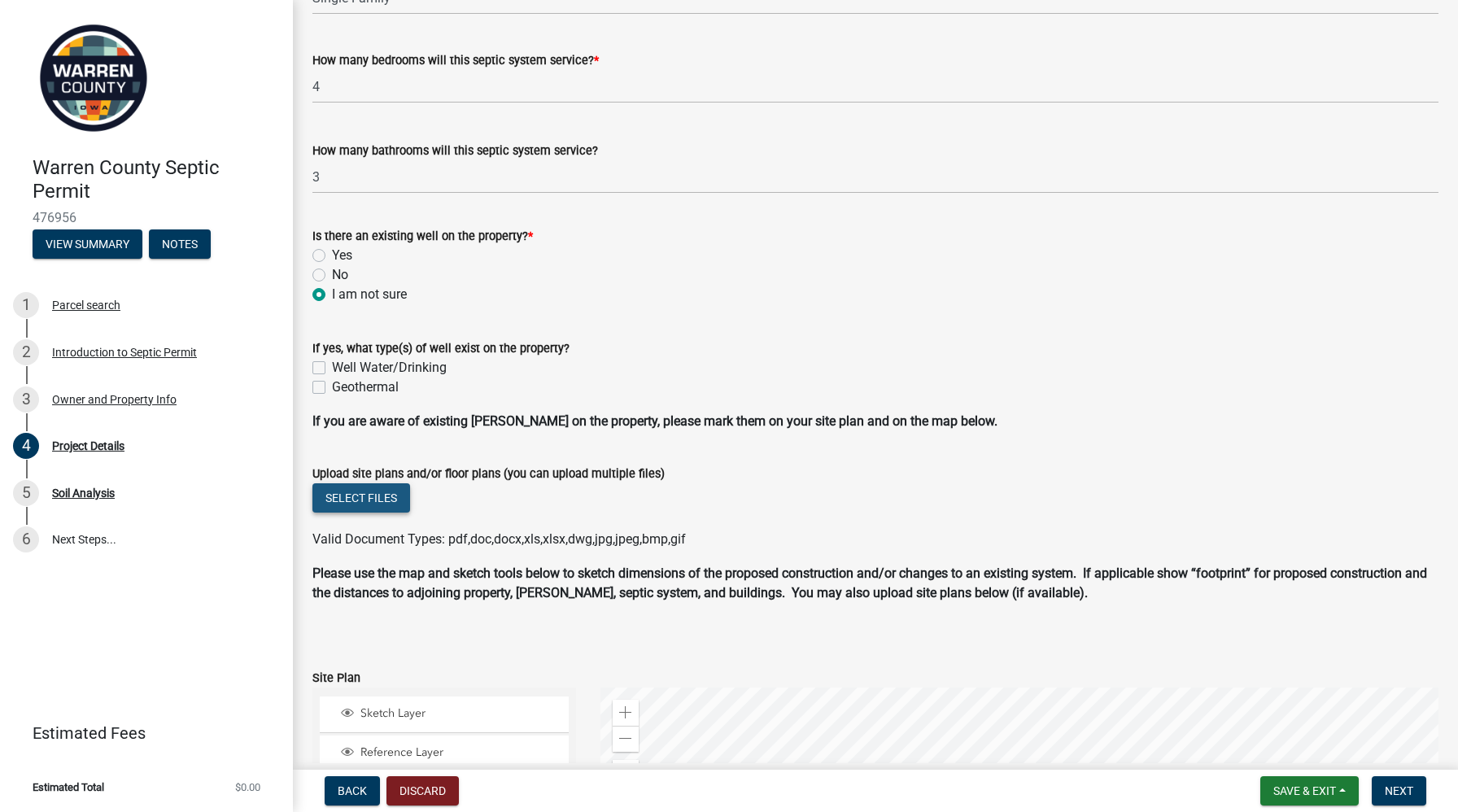
click at [373, 496] on button "Select files" at bounding box center [361, 498] width 97 height 29
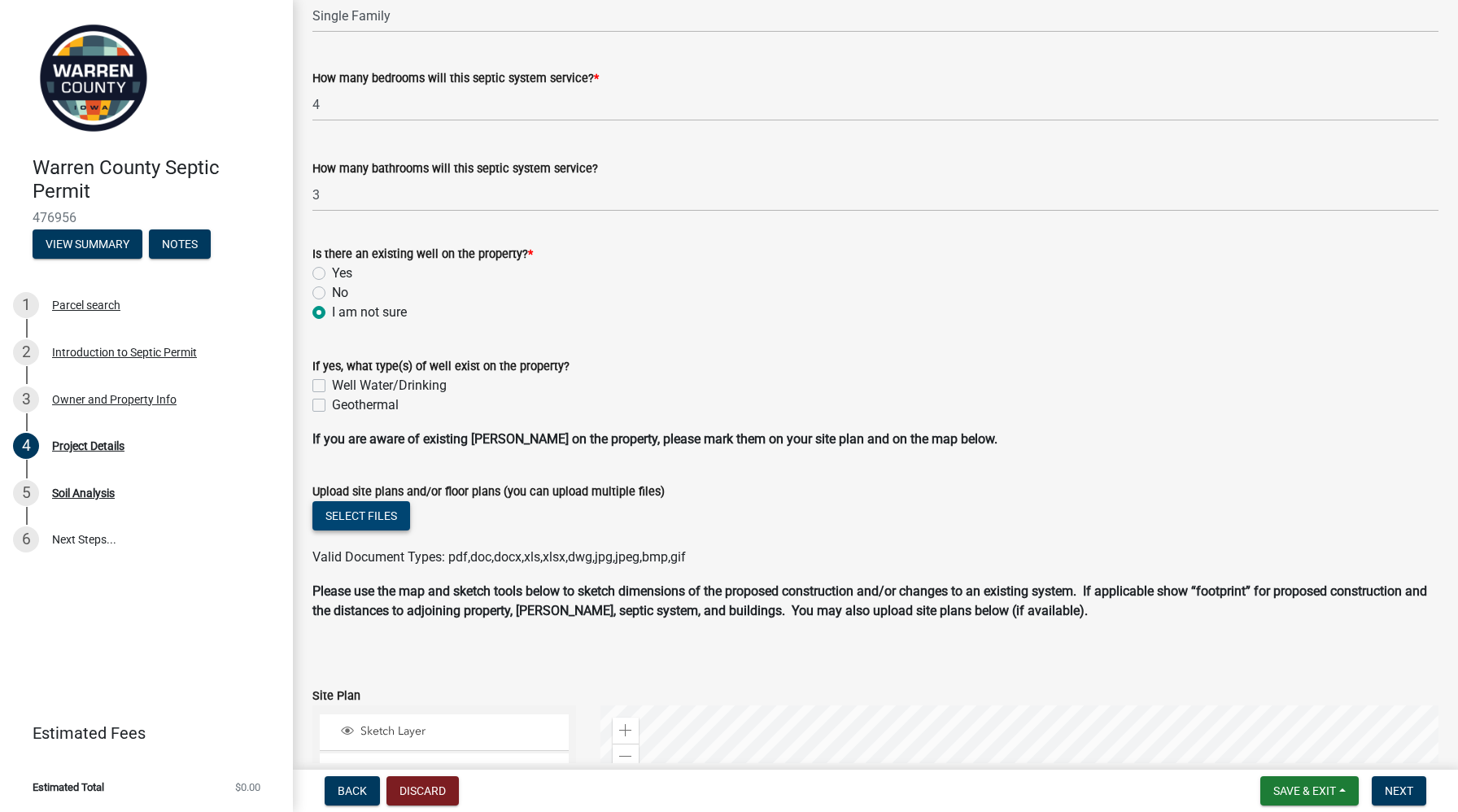
scroll to position [605, 0]
click at [368, 518] on button "Select files" at bounding box center [361, 515] width 97 height 29
click at [361, 509] on button "Select files" at bounding box center [361, 515] width 97 height 29
click at [368, 514] on button "Select files" at bounding box center [361, 515] width 97 height 29
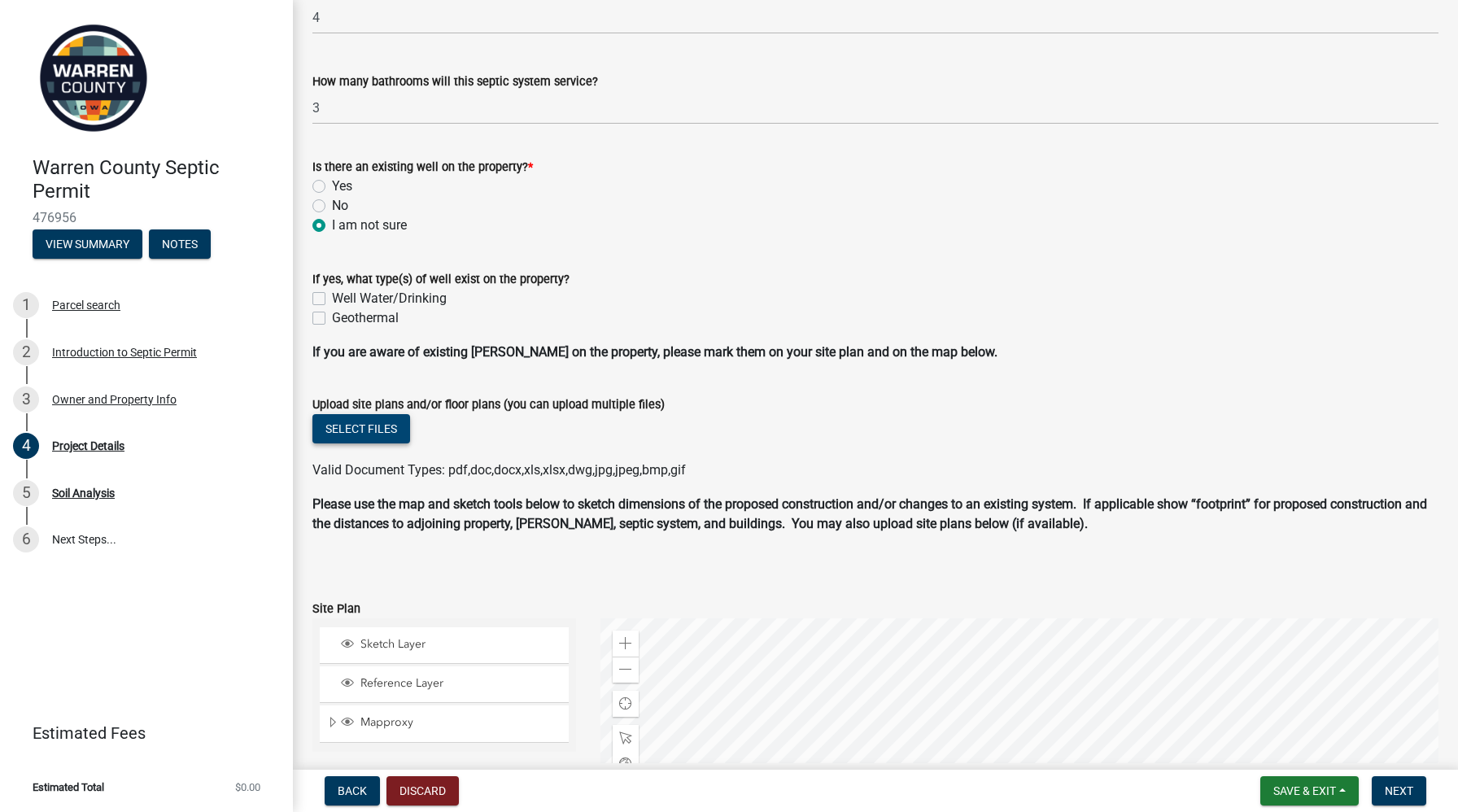
scroll to position [683, 0]
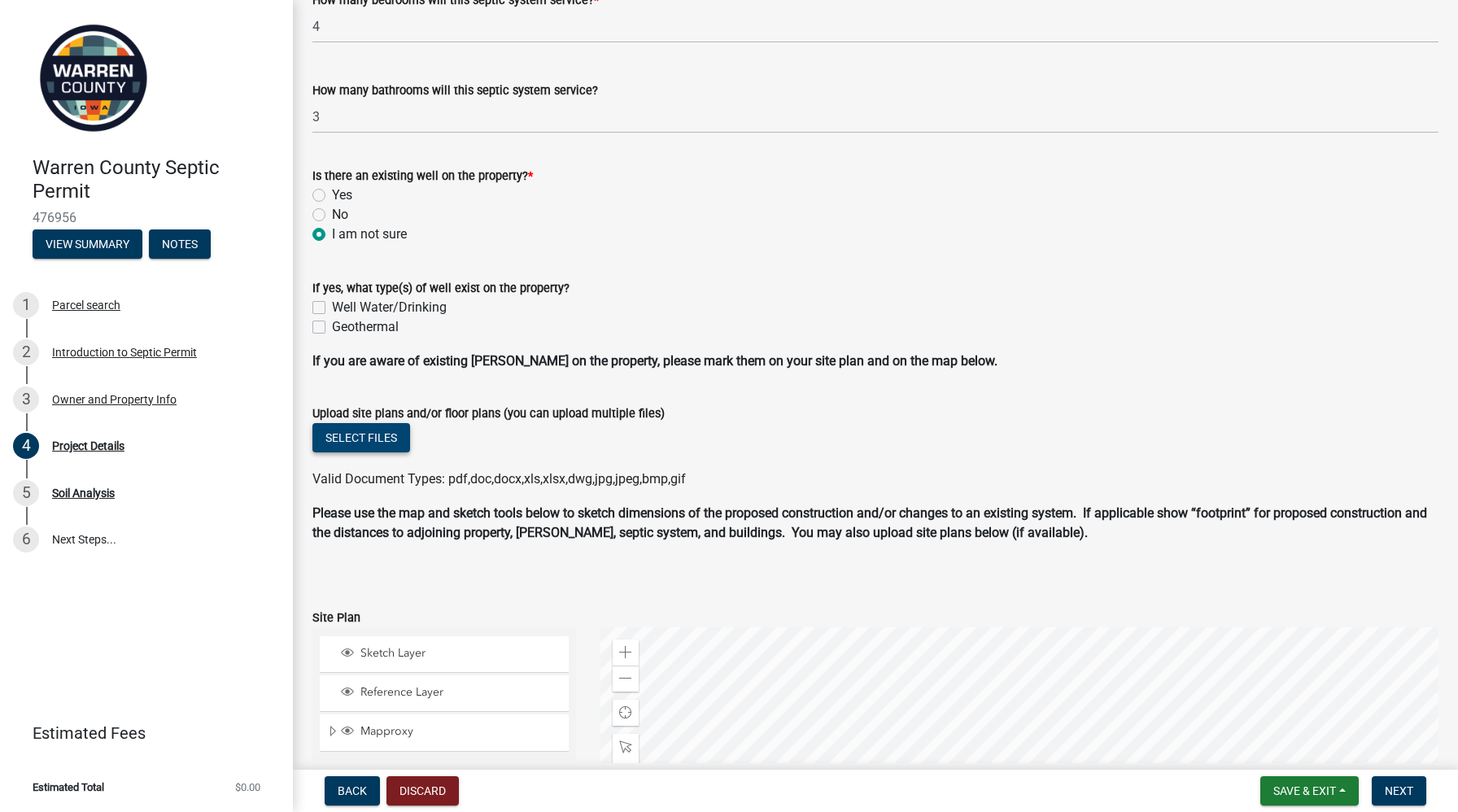
click at [370, 443] on button "Select files" at bounding box center [361, 437] width 97 height 29
click at [351, 434] on button "Select files" at bounding box center [361, 437] width 97 height 29
click at [384, 437] on button "Select files" at bounding box center [361, 437] width 97 height 29
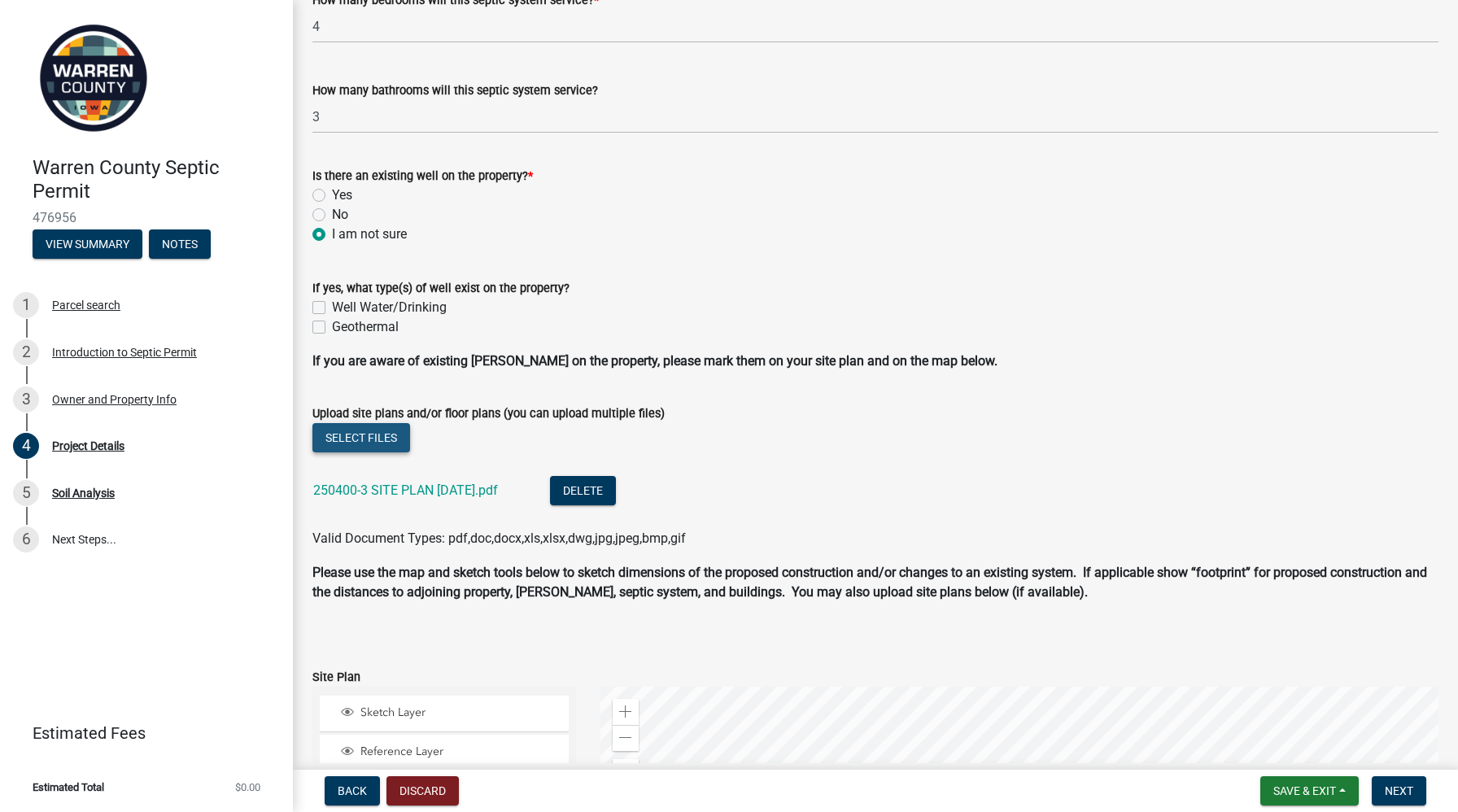
click at [375, 437] on button "Select files" at bounding box center [361, 437] width 97 height 29
click at [374, 428] on button "Select files" at bounding box center [361, 437] width 97 height 29
click at [378, 432] on button "Select files" at bounding box center [361, 437] width 97 height 29
click at [353, 436] on button "Select files" at bounding box center [361, 437] width 97 height 29
click at [363, 423] on button "Select files" at bounding box center [361, 437] width 97 height 29
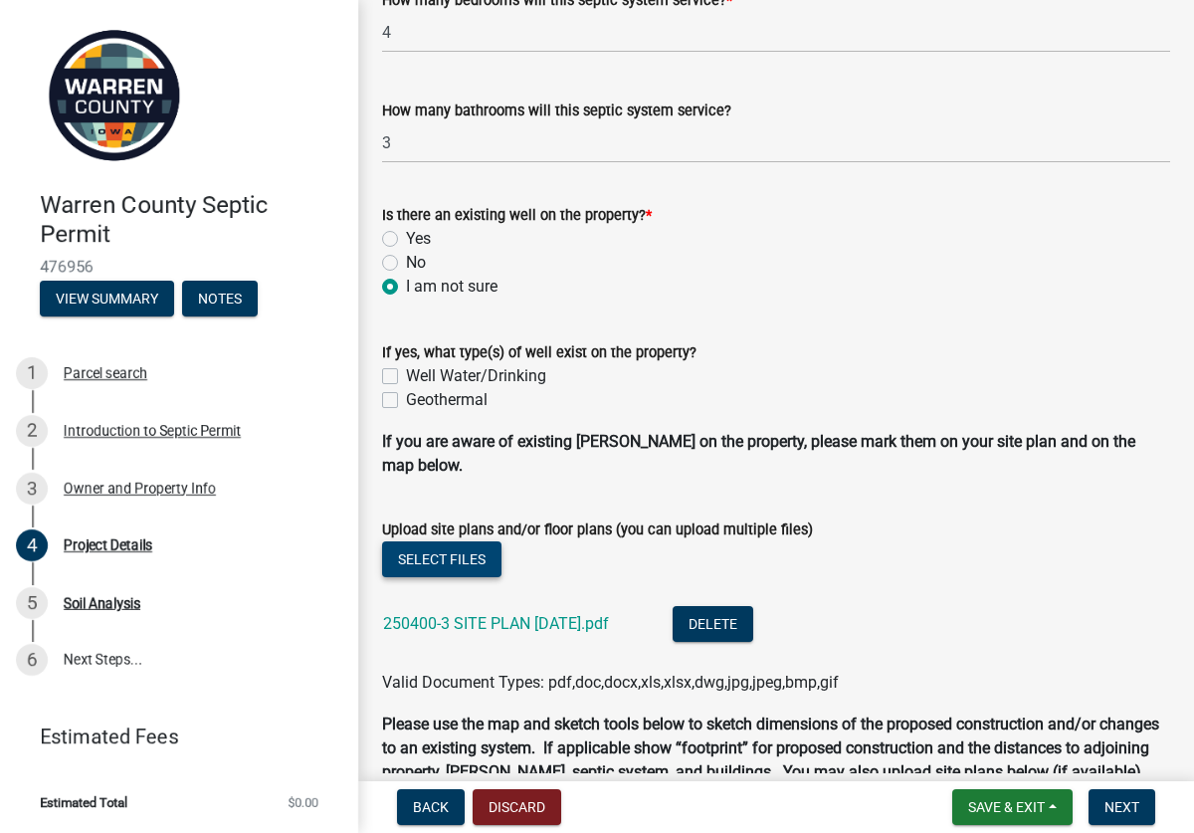
click at [405, 541] on button "Select files" at bounding box center [441, 559] width 119 height 36
click at [433, 541] on button "Select files" at bounding box center [441, 559] width 119 height 36
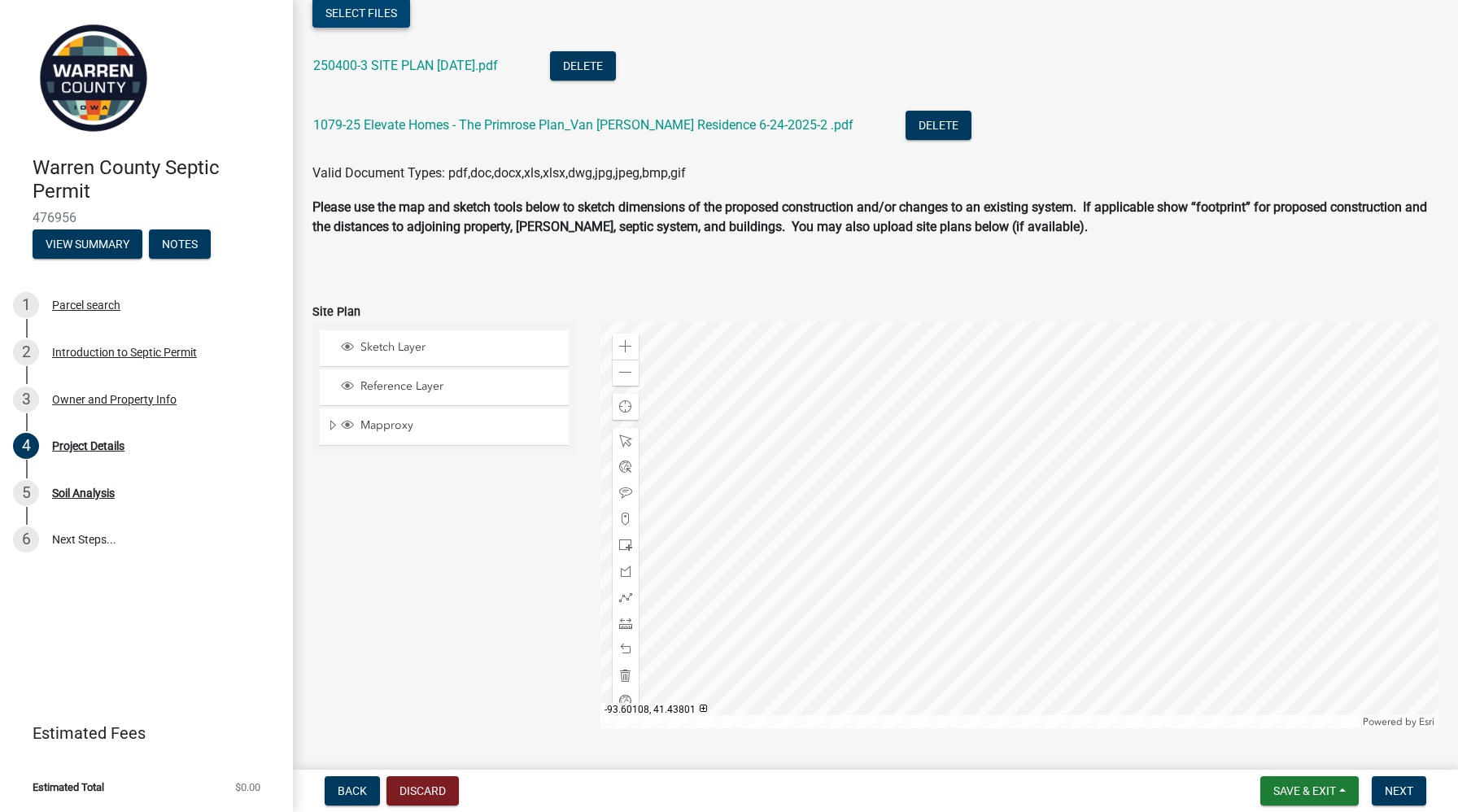
scroll to position [1136, 0]
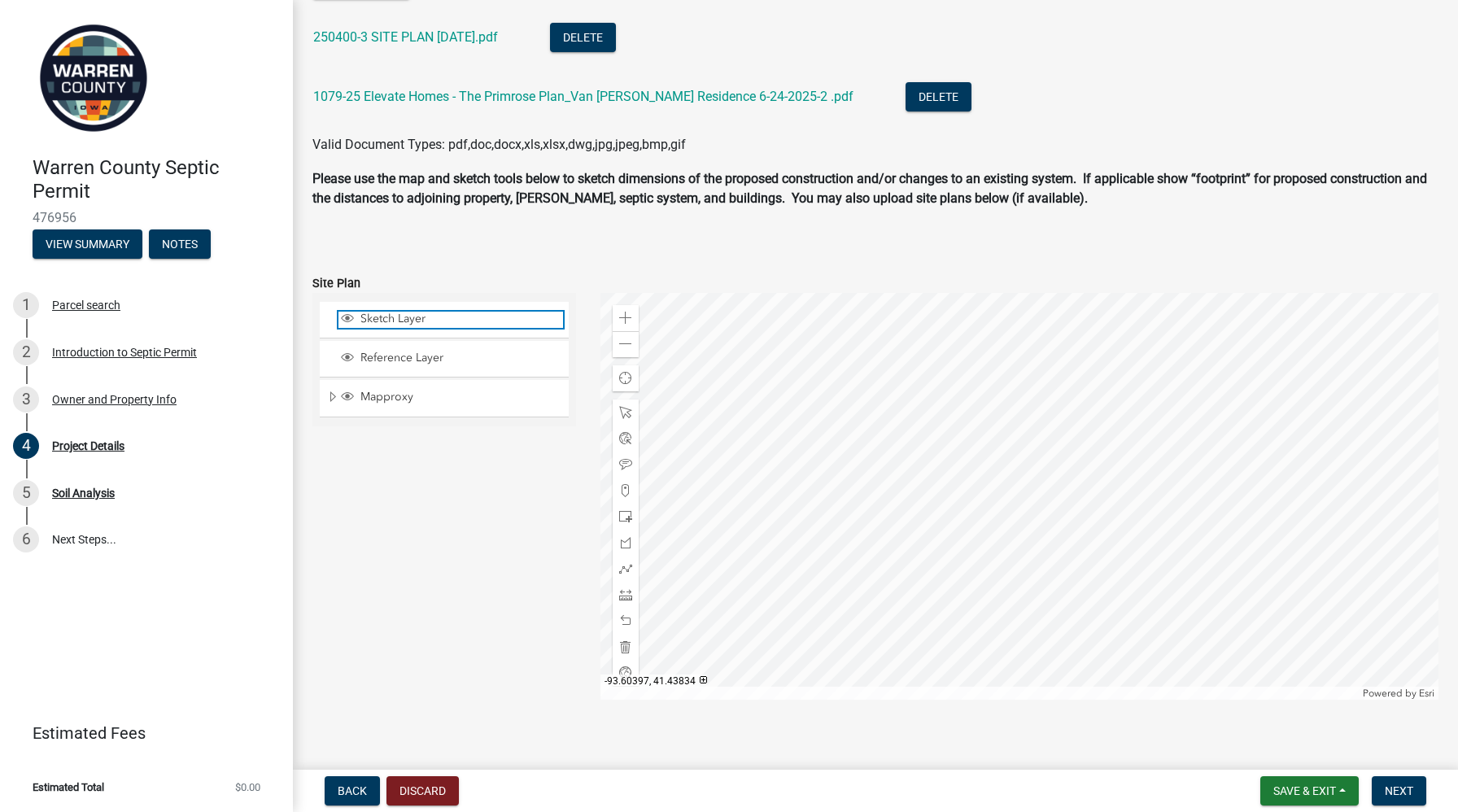
click at [423, 320] on span "Sketch Layer" at bounding box center [460, 319] width 207 height 15
click at [627, 514] on span at bounding box center [626, 517] width 13 height 13
click at [1019, 459] on div at bounding box center [1020, 496] width 839 height 406
click at [1043, 442] on div at bounding box center [1020, 496] width 839 height 406
click at [1057, 465] on div at bounding box center [1020, 496] width 839 height 406
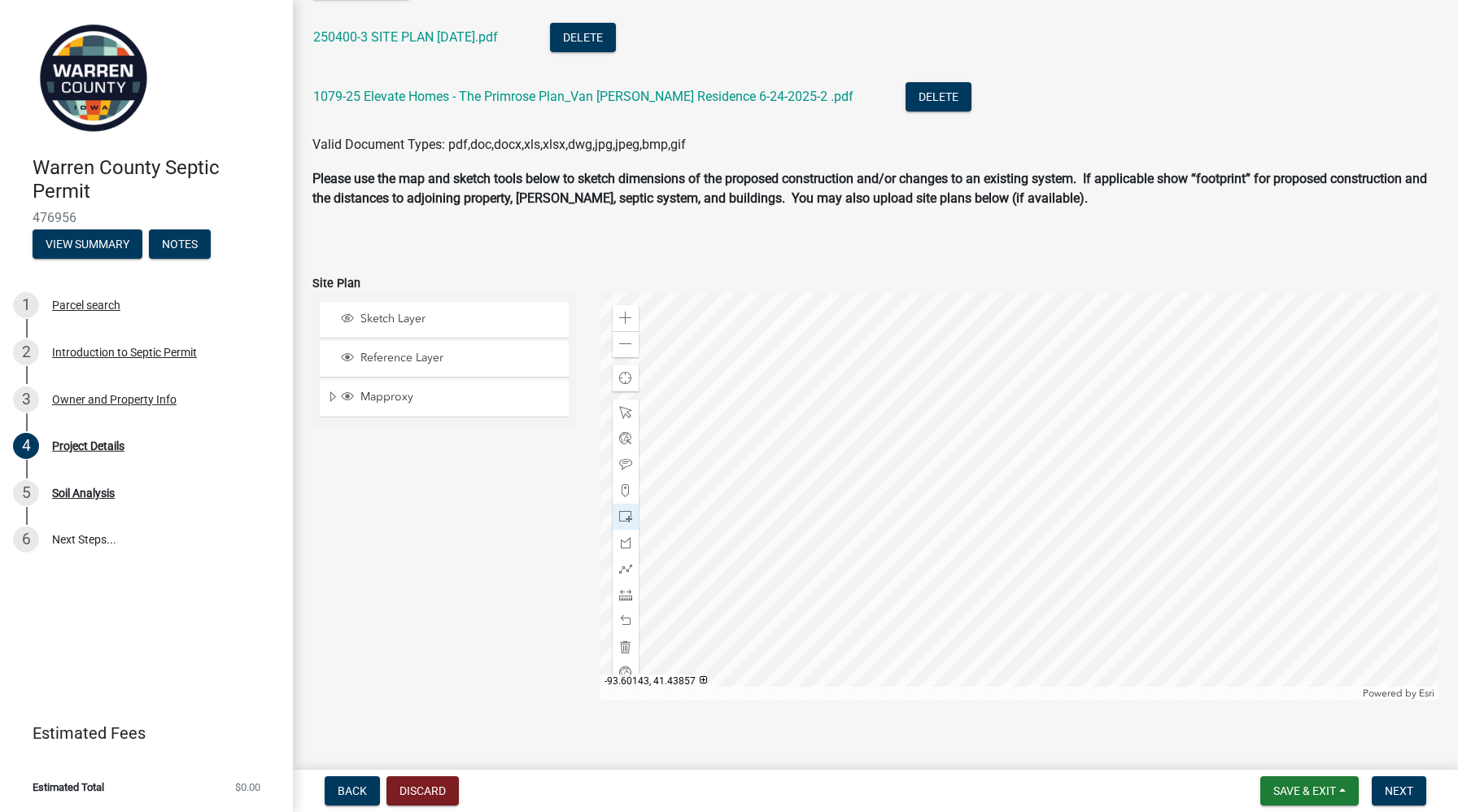
click at [1037, 437] on div at bounding box center [1020, 496] width 839 height 406
click at [1062, 472] on div at bounding box center [1020, 496] width 839 height 406
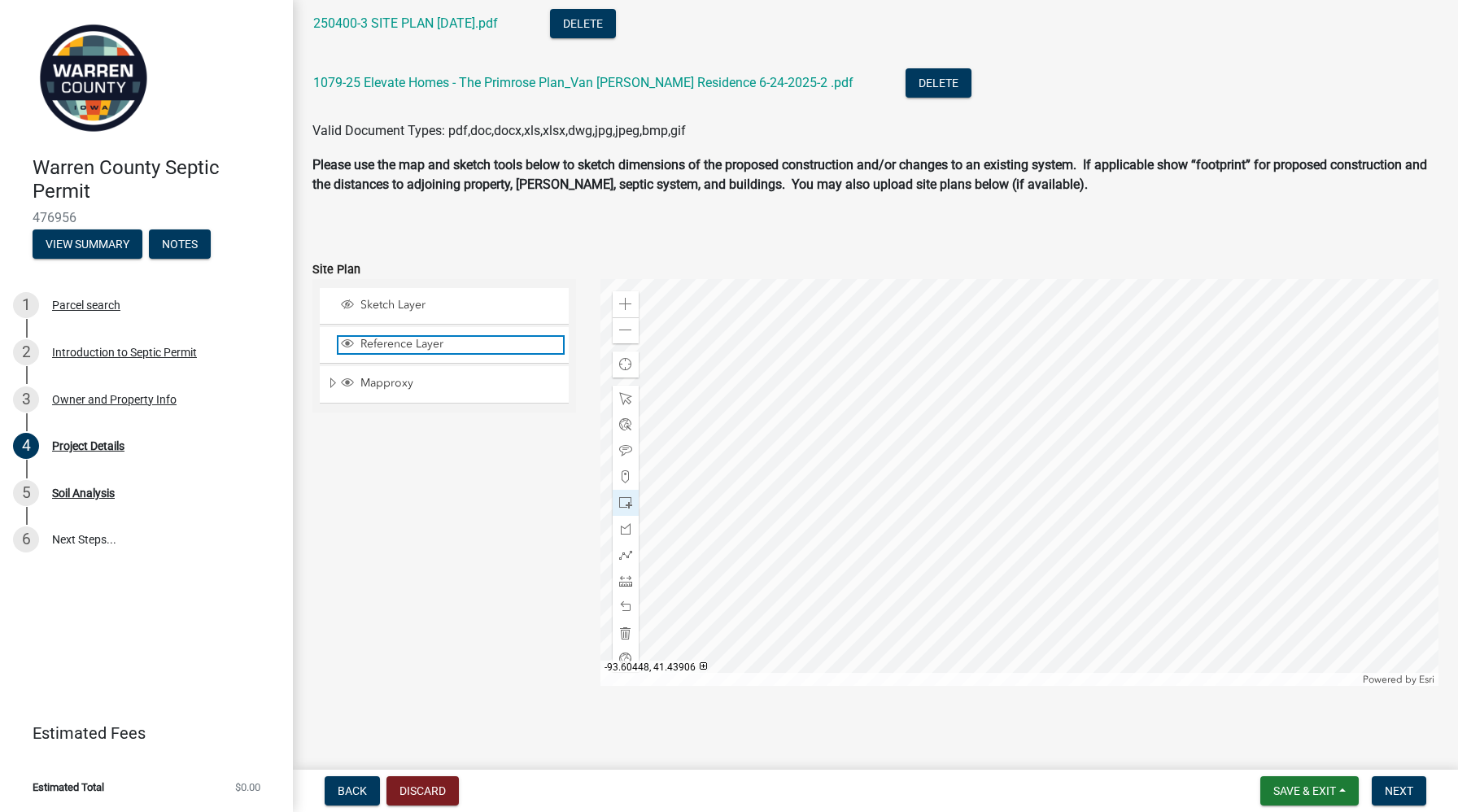
click at [419, 343] on span "Reference Layer" at bounding box center [460, 344] width 207 height 15
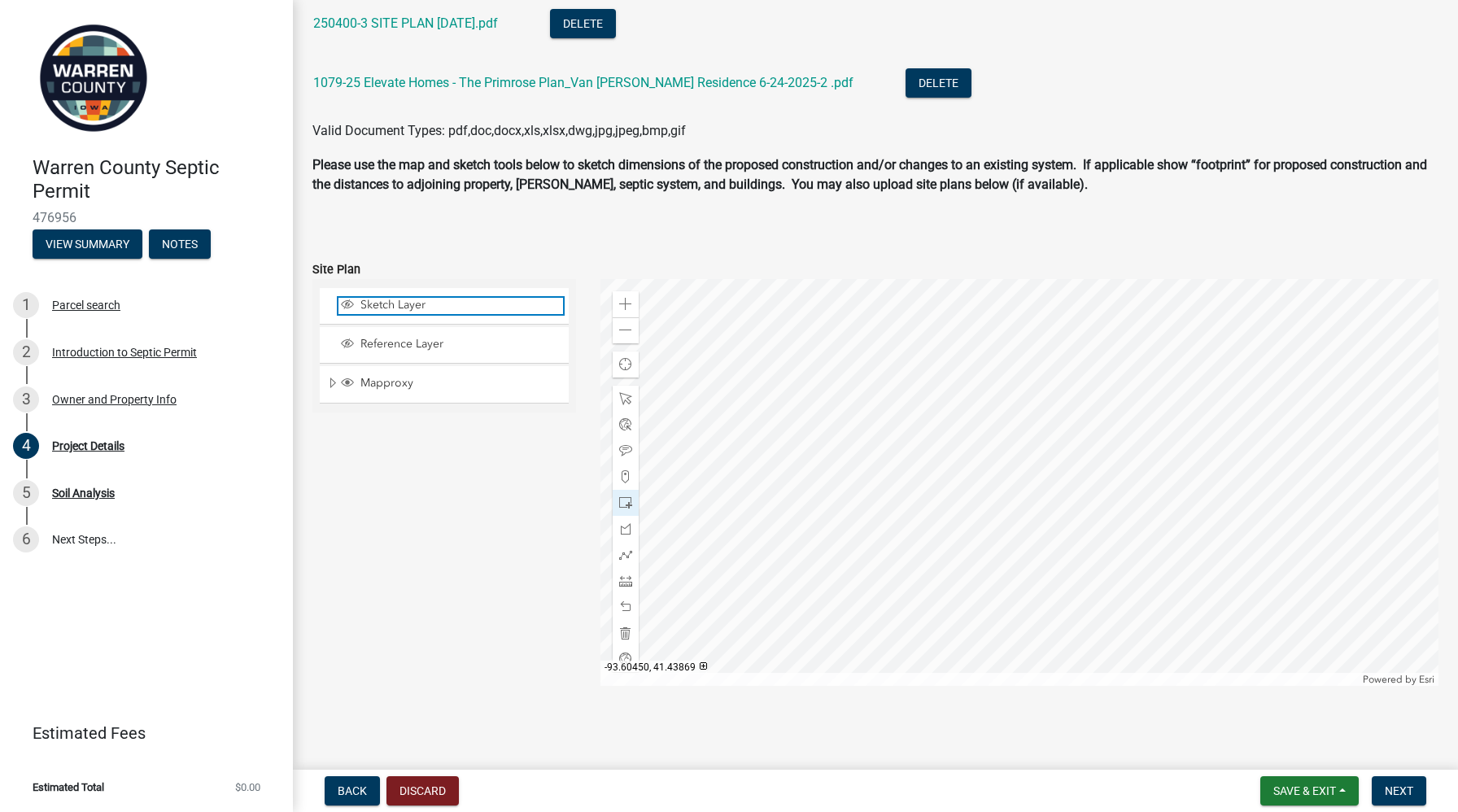
click at [446, 299] on span "Sketch Layer" at bounding box center [460, 305] width 207 height 15
click at [1016, 428] on div at bounding box center [1020, 482] width 839 height 406
click at [1056, 446] on div at bounding box center [1020, 482] width 839 height 406
click at [1039, 433] on div at bounding box center [1020, 482] width 839 height 406
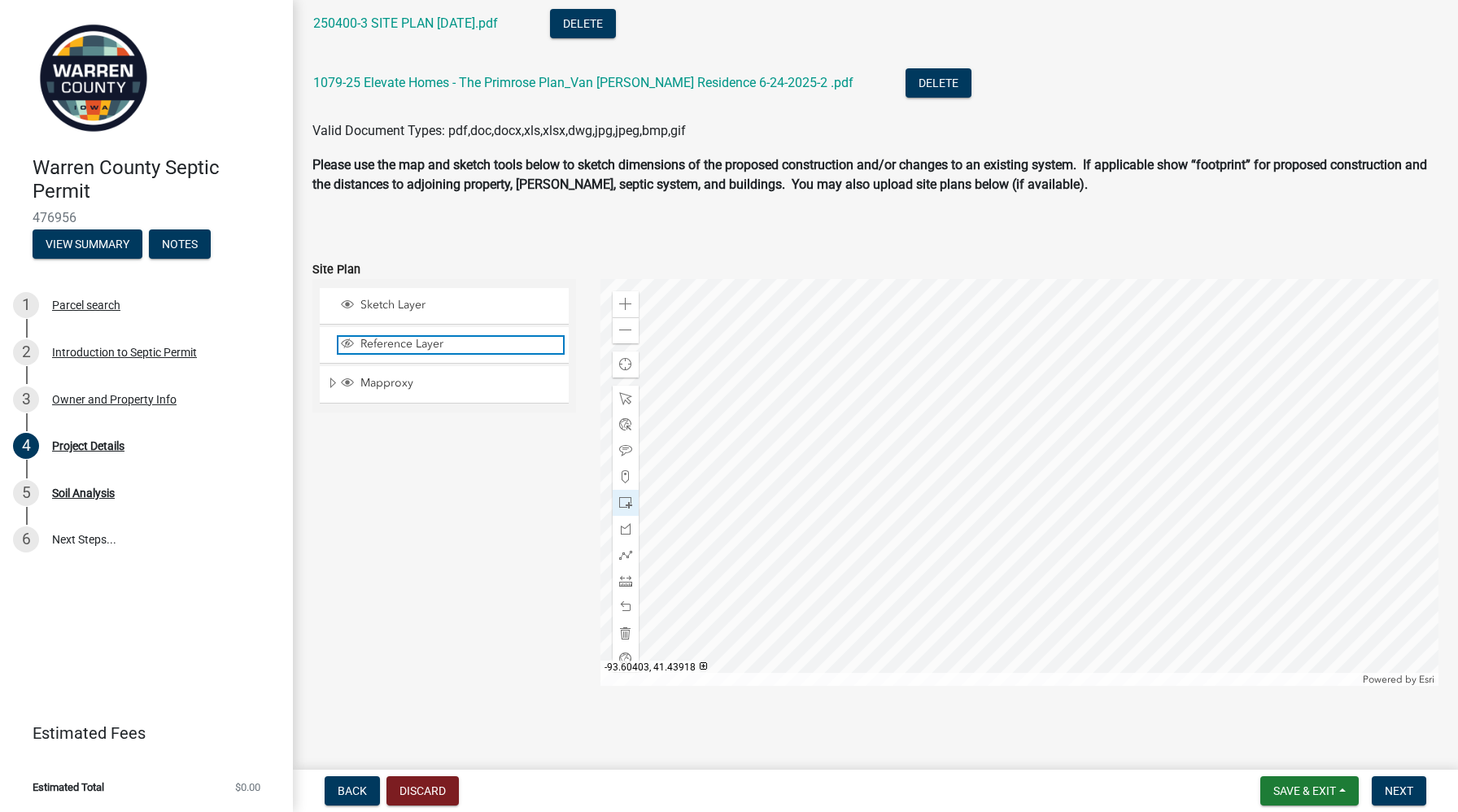
click at [349, 342] on span "Layer List" at bounding box center [348, 343] width 13 height 13
click at [1037, 431] on div at bounding box center [1020, 482] width 839 height 406
click at [1391, 787] on span "Next" at bounding box center [1398, 791] width 29 height 13
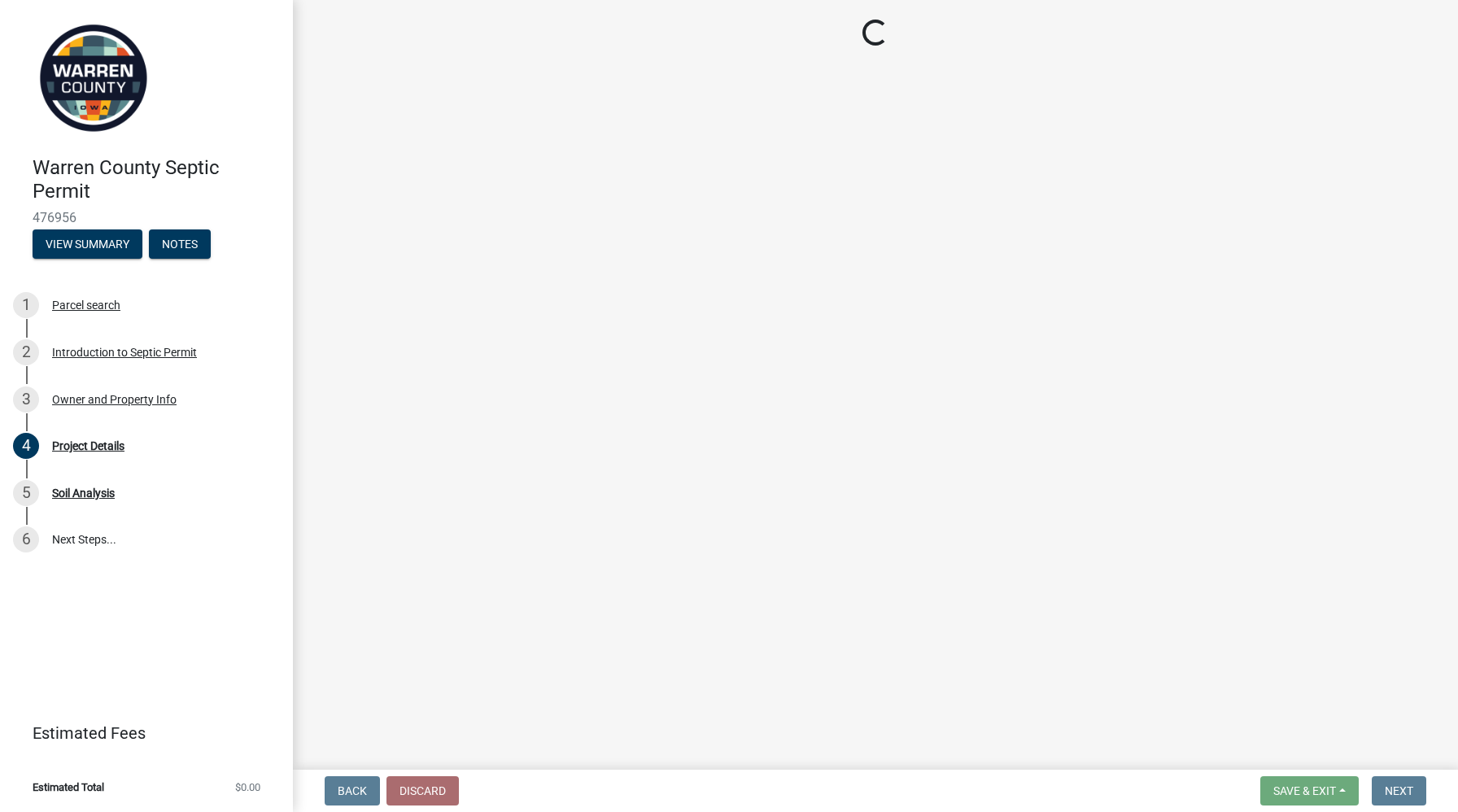
scroll to position [0, 0]
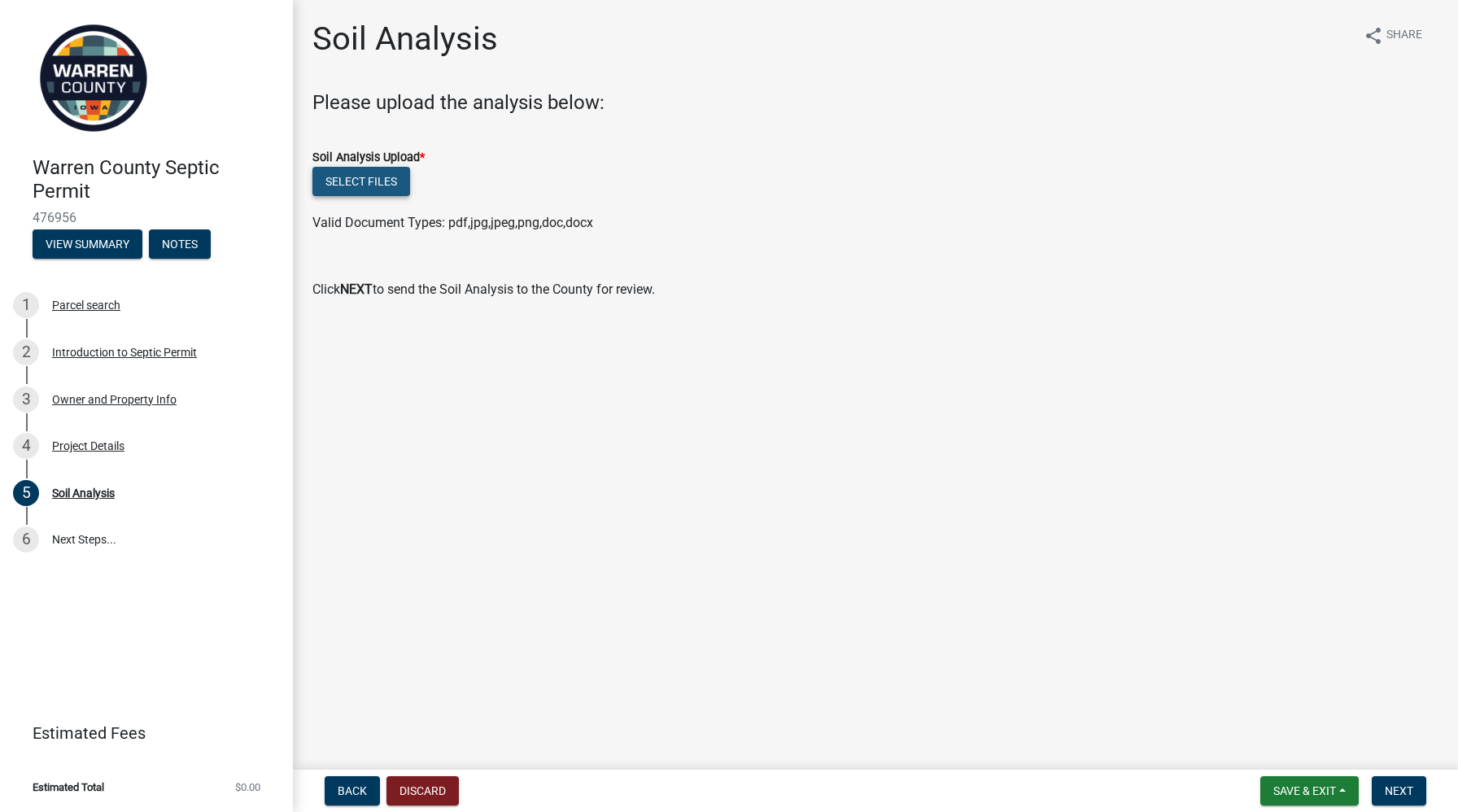
click at [382, 186] on button "Select files" at bounding box center [361, 182] width 97 height 29
click at [349, 177] on button "Select files" at bounding box center [361, 182] width 97 height 29
click at [388, 180] on button "Select files" at bounding box center [361, 182] width 97 height 29
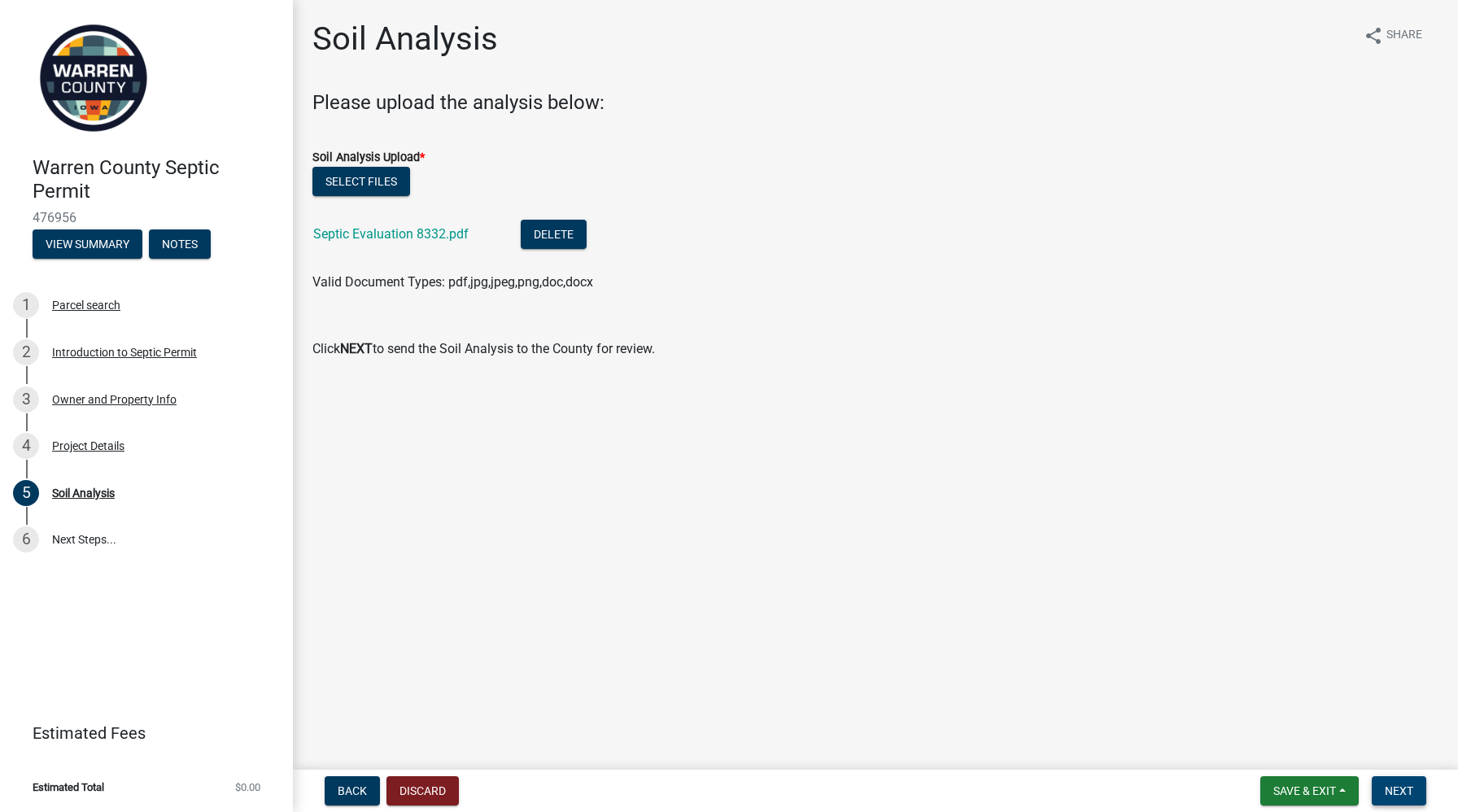
click at [1393, 785] on span "Next" at bounding box center [1398, 791] width 29 height 13
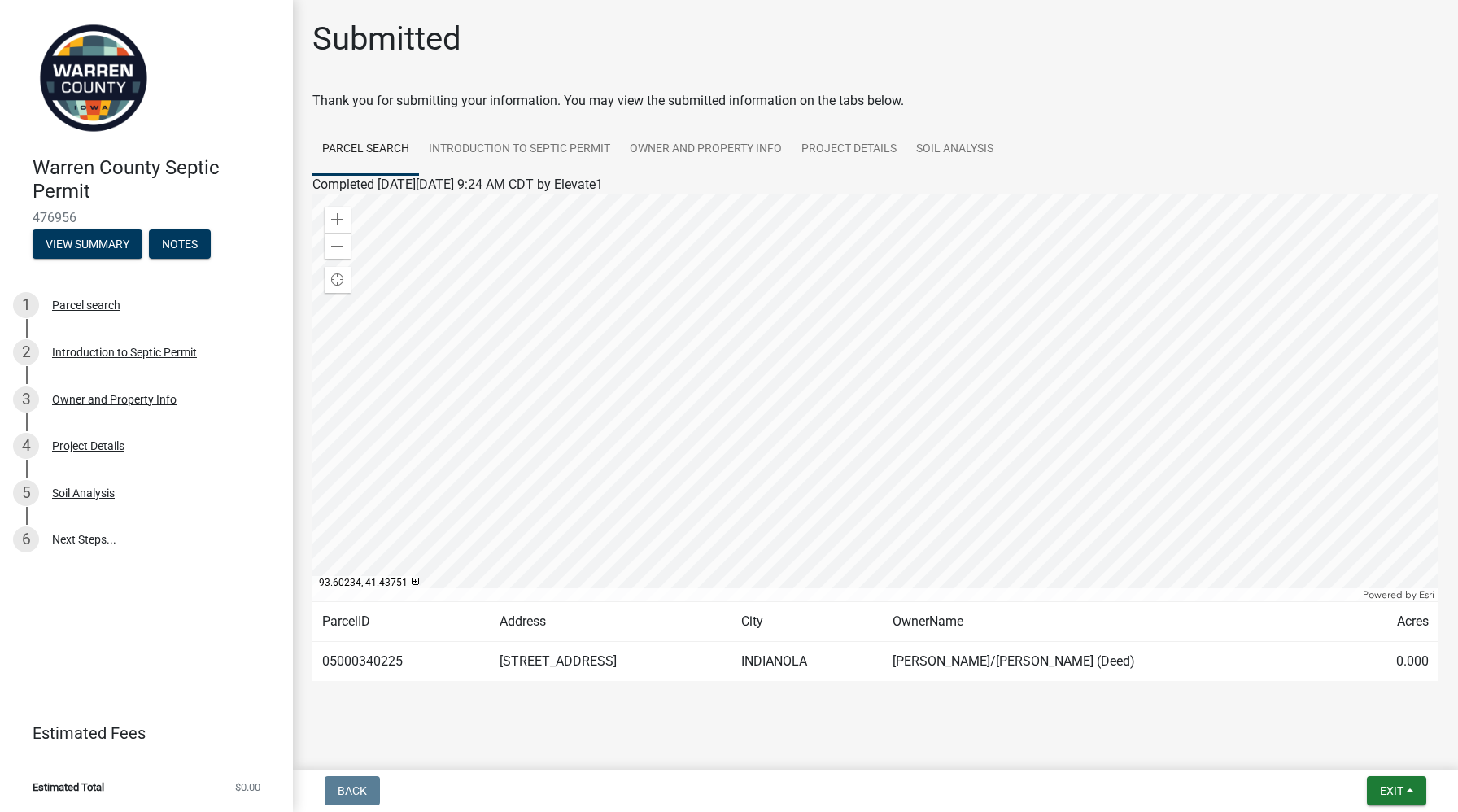
scroll to position [14, 0]
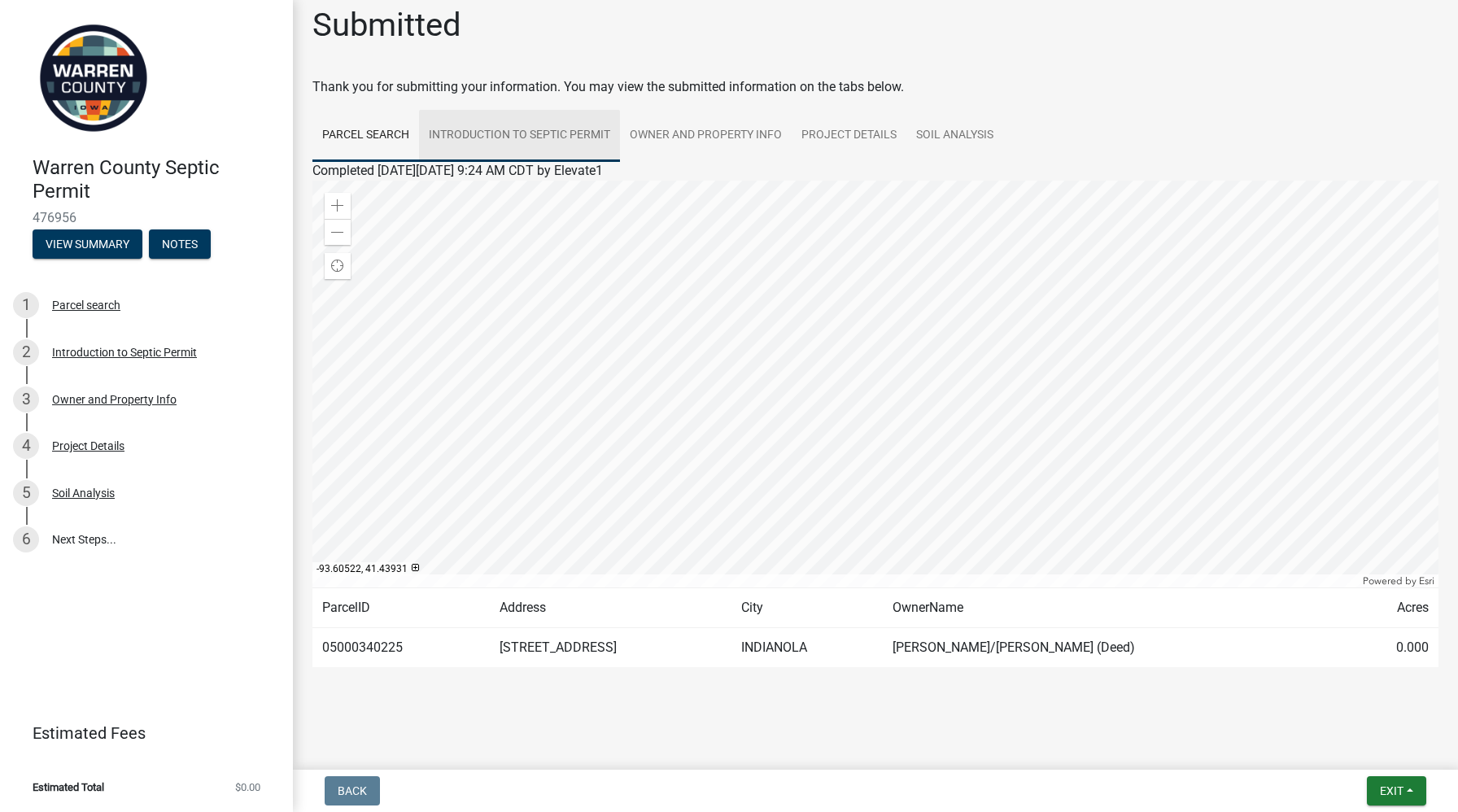
click at [518, 133] on link "Introduction to Septic Permit" at bounding box center [519, 136] width 201 height 52
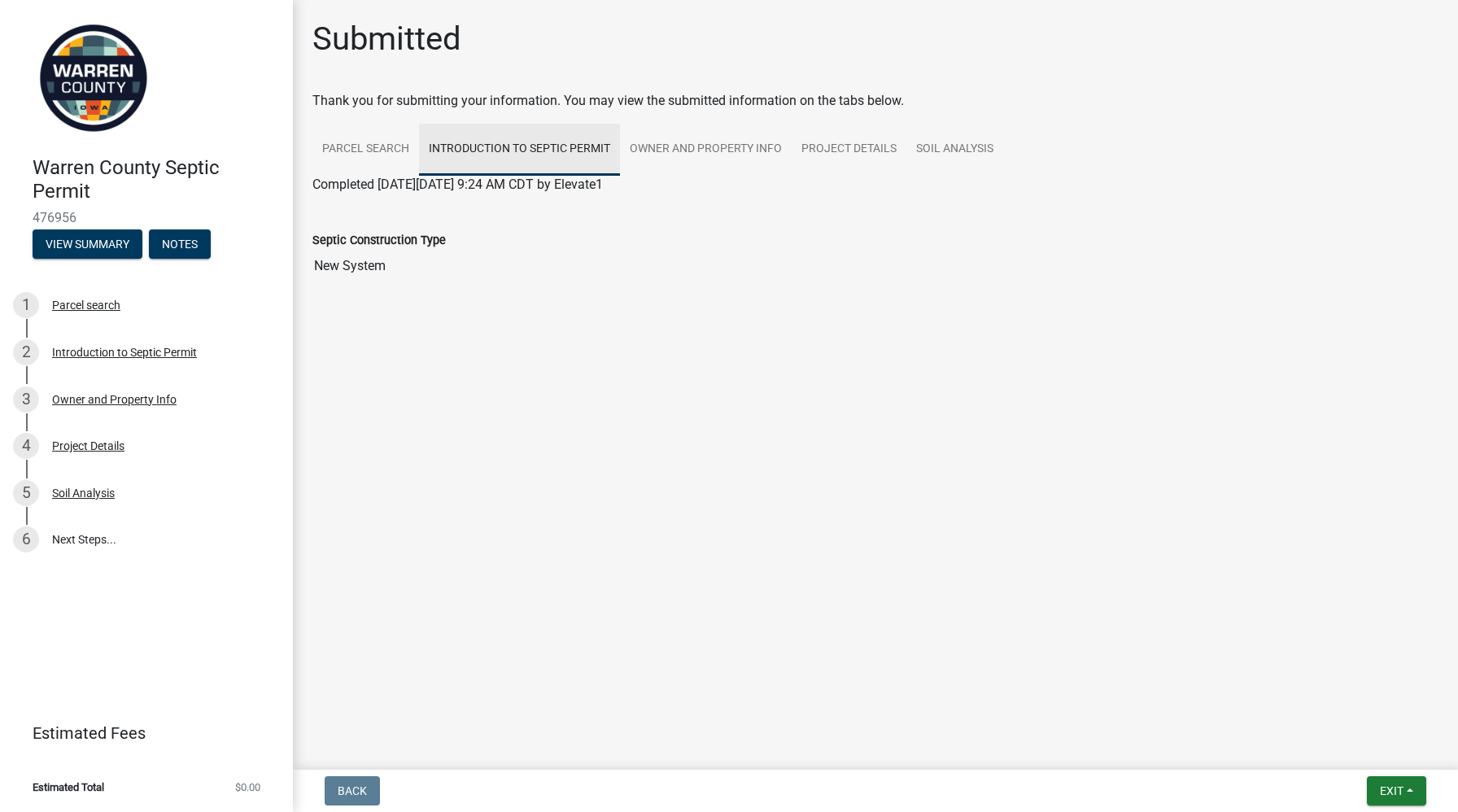
scroll to position [0, 0]
click at [691, 147] on link "Owner and Property Info" at bounding box center [706, 150] width 172 height 52
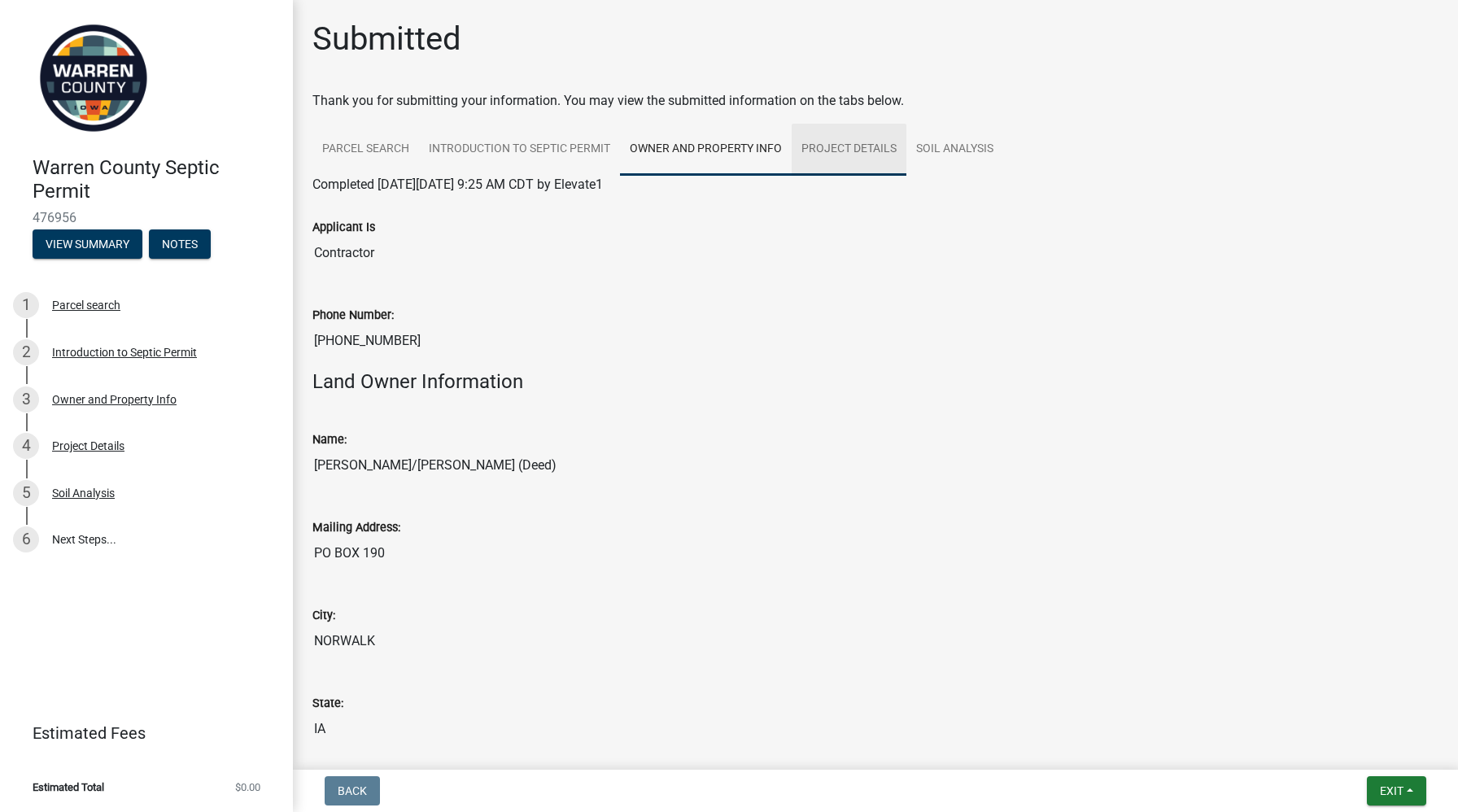
click at [858, 150] on link "Project Details" at bounding box center [849, 150] width 114 height 52
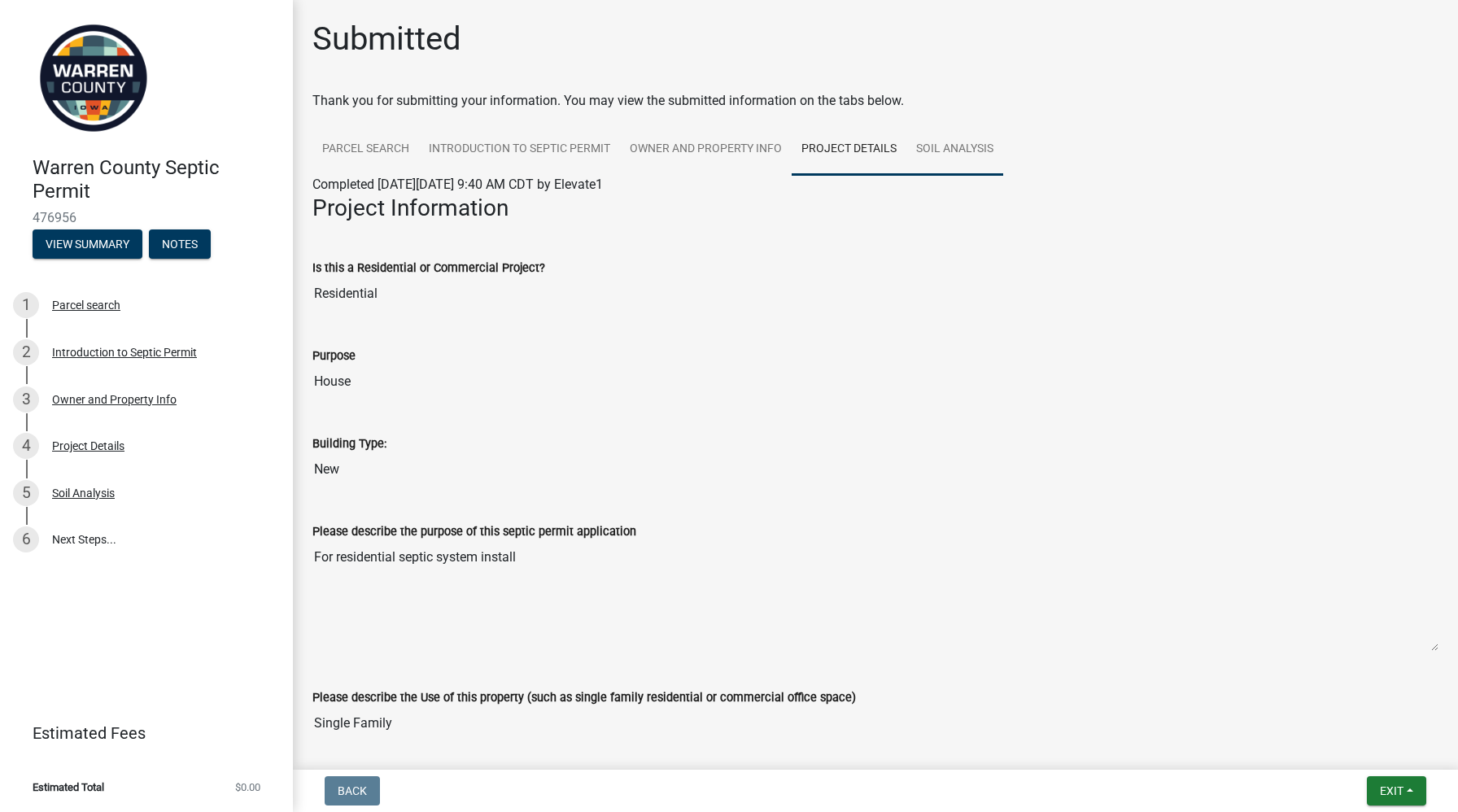
click at [956, 152] on link "Soil Analysis" at bounding box center [954, 150] width 96 height 52
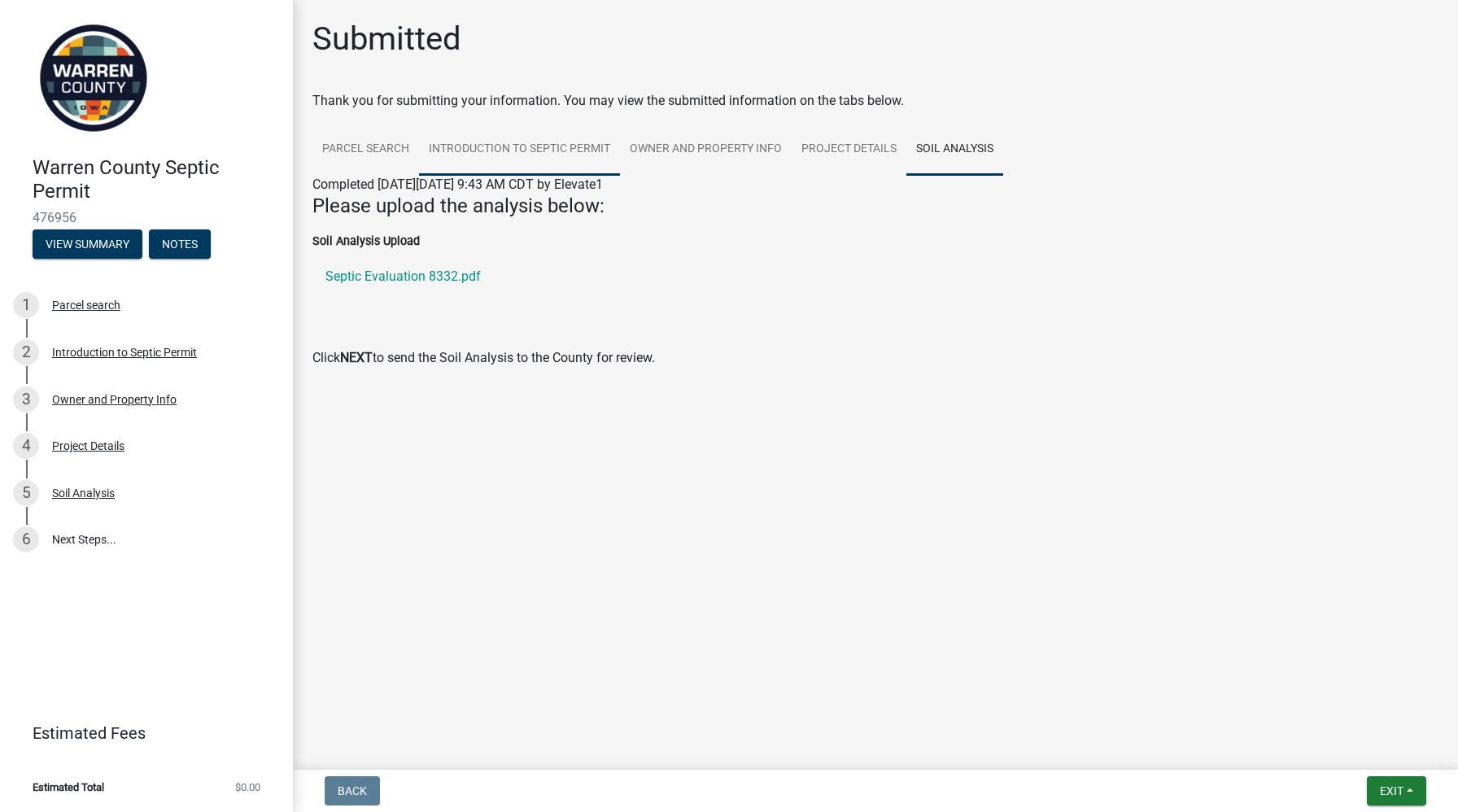
click at [483, 147] on link "Introduction to Septic Permit" at bounding box center [519, 150] width 201 height 52
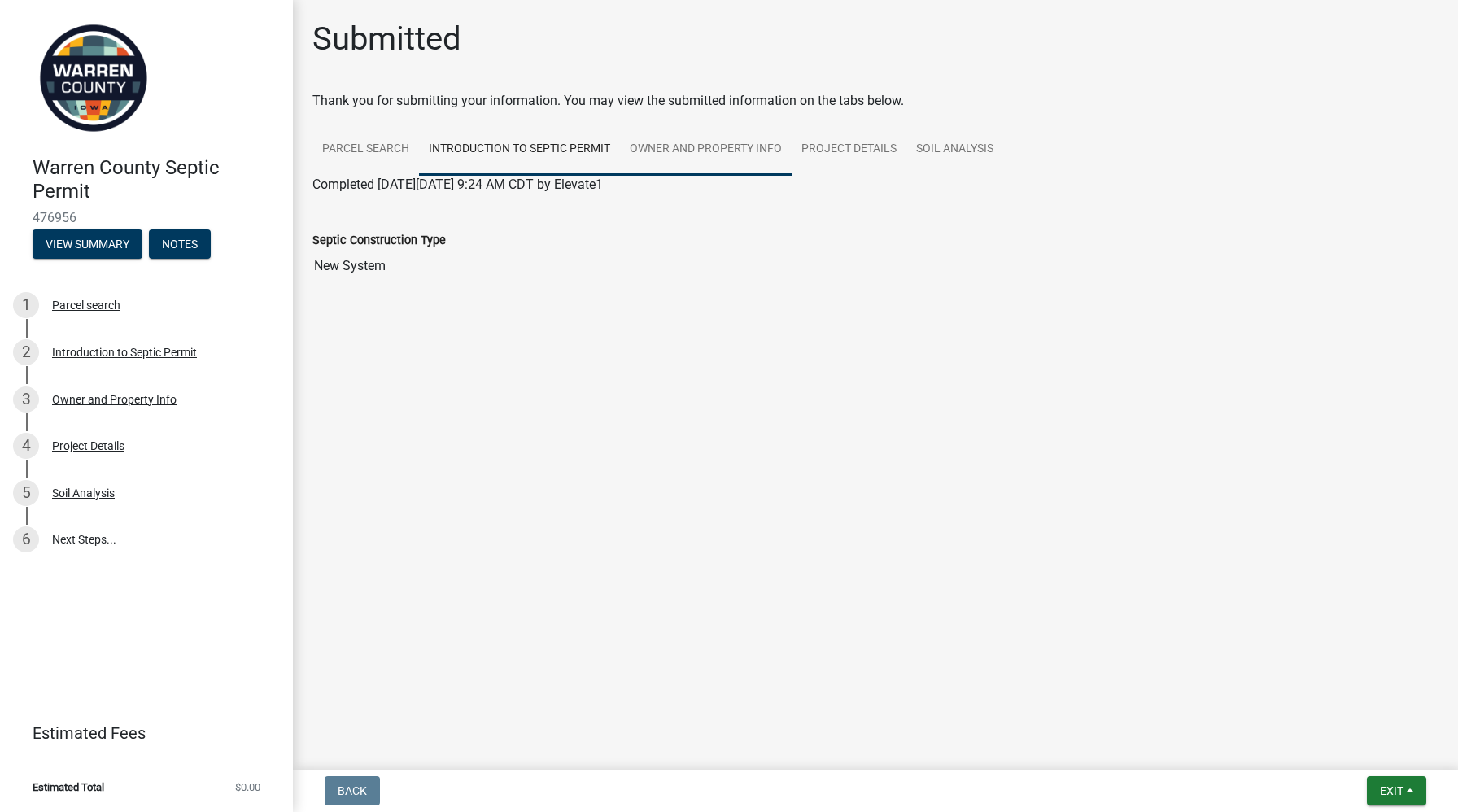
click at [700, 154] on link "Owner and Property Info" at bounding box center [706, 150] width 172 height 52
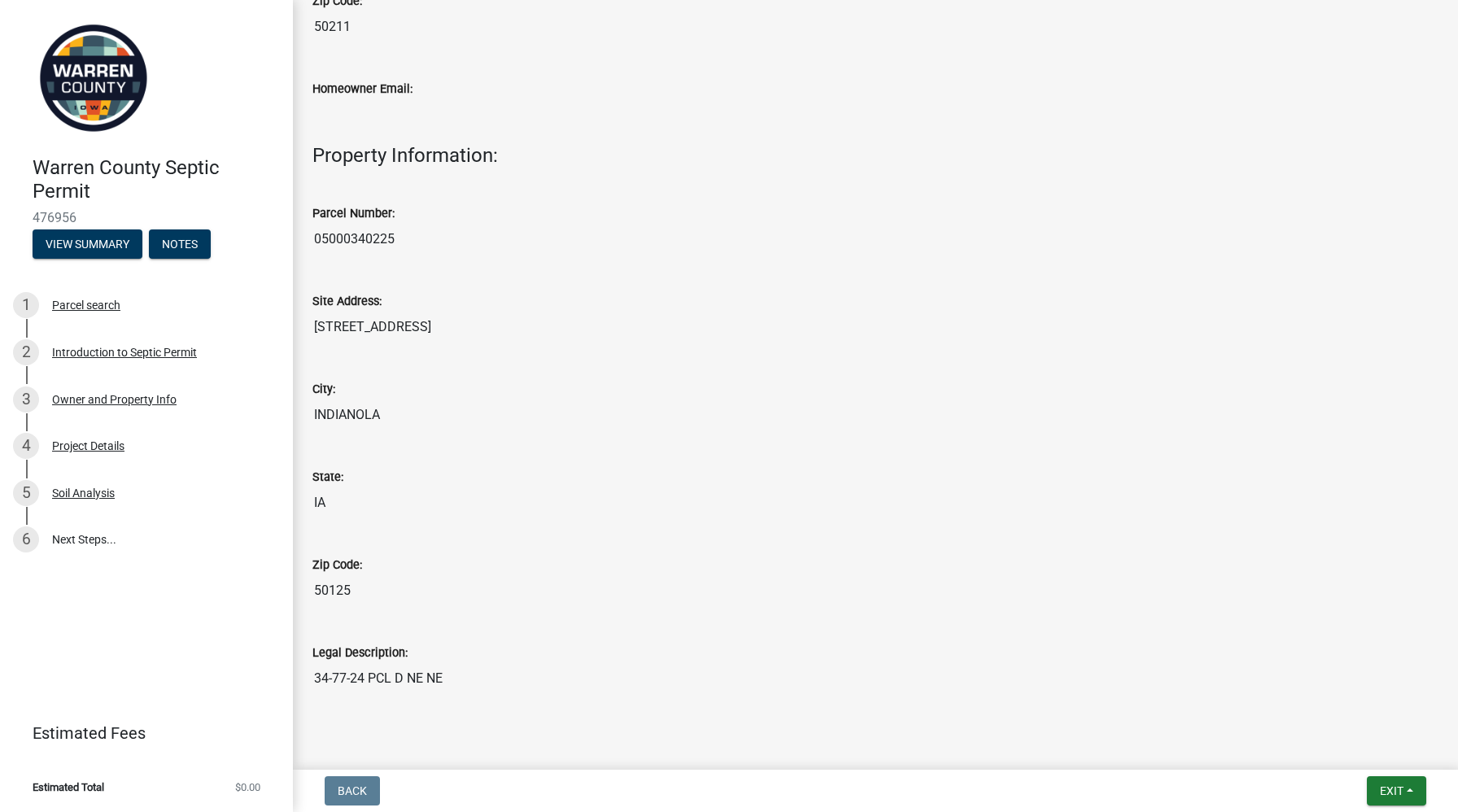
scroll to position [983, 0]
